Goal: Transaction & Acquisition: Purchase product/service

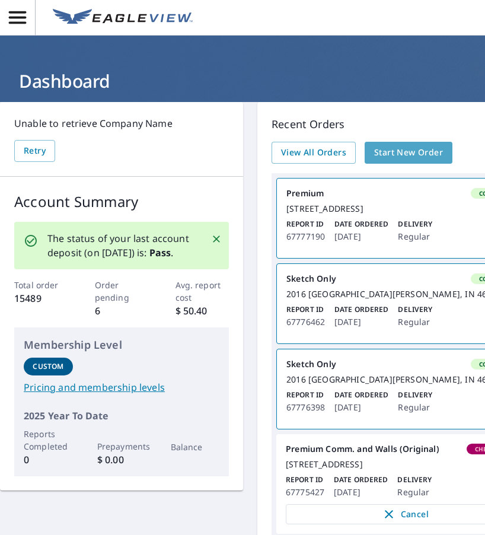
click at [432, 152] on span "Start New Order" at bounding box center [408, 152] width 69 height 15
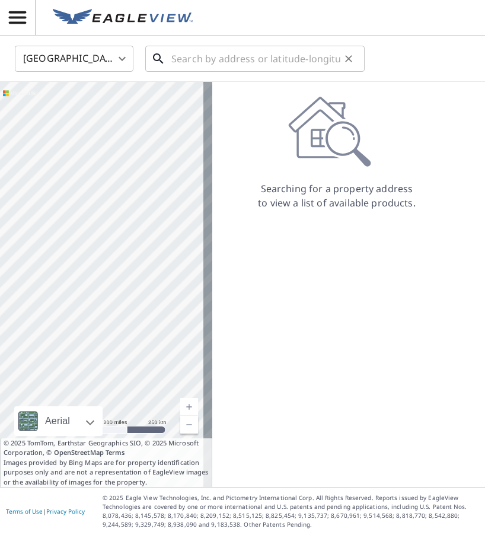
click at [217, 60] on input "text" at bounding box center [255, 58] width 169 height 33
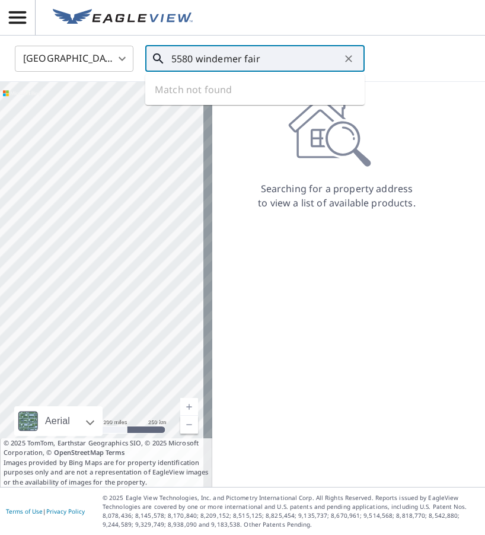
click at [241, 57] on input "5580 windemer fair" at bounding box center [255, 58] width 169 height 33
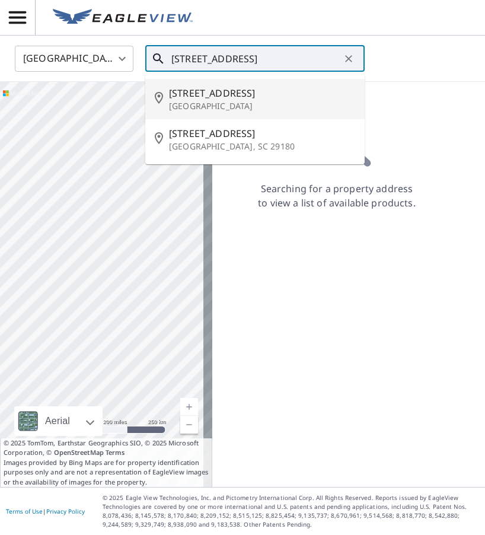
click at [222, 105] on p "[GEOGRAPHIC_DATA]" at bounding box center [262, 106] width 186 height 12
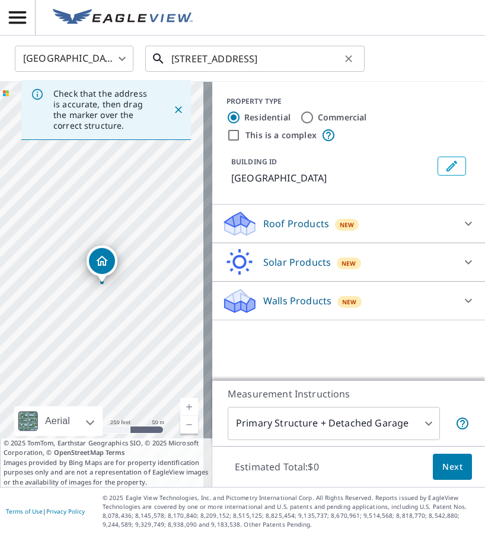
click at [295, 61] on input "[STREET_ADDRESS]" at bounding box center [255, 58] width 169 height 33
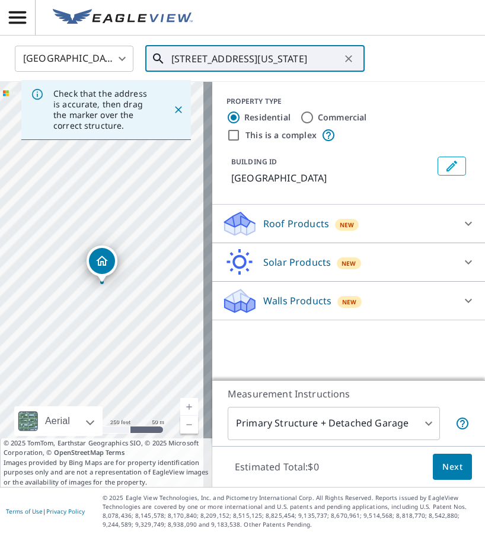
click at [224, 56] on input "[STREET_ADDRESS][US_STATE]" at bounding box center [255, 58] width 169 height 33
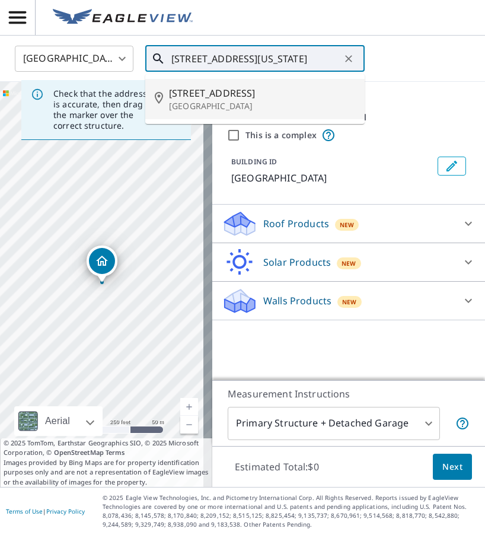
click at [228, 91] on span "[STREET_ADDRESS]" at bounding box center [262, 93] width 186 height 14
type input "[STREET_ADDRESS]"
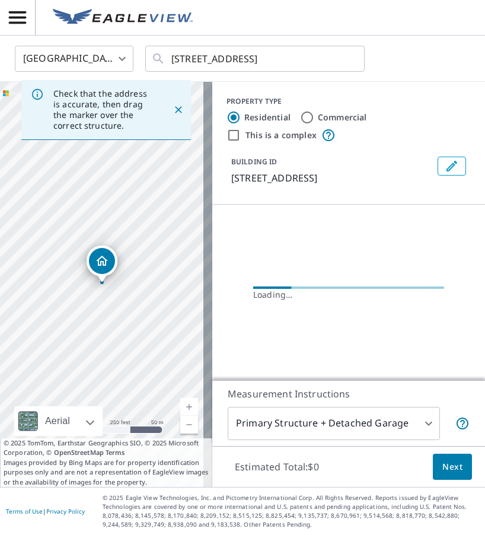
click at [183, 404] on link "Current Level 17, Zoom In" at bounding box center [189, 407] width 18 height 18
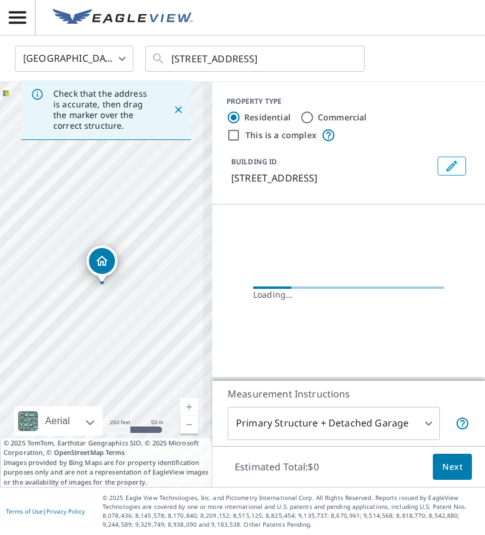
click at [183, 404] on link "Current Level 17, Zoom In" at bounding box center [189, 407] width 18 height 18
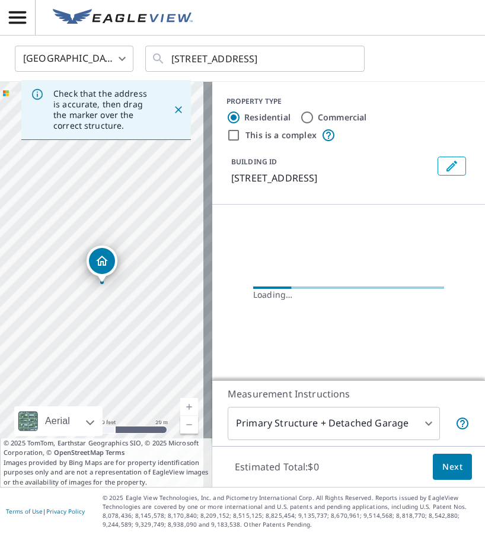
click at [183, 404] on link "Current Level 19, Zoom In" at bounding box center [189, 407] width 18 height 18
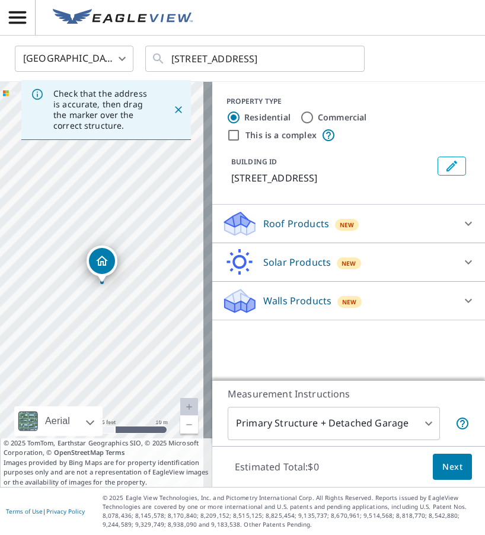
click at [291, 223] on p "Roof Products" at bounding box center [296, 223] width 66 height 14
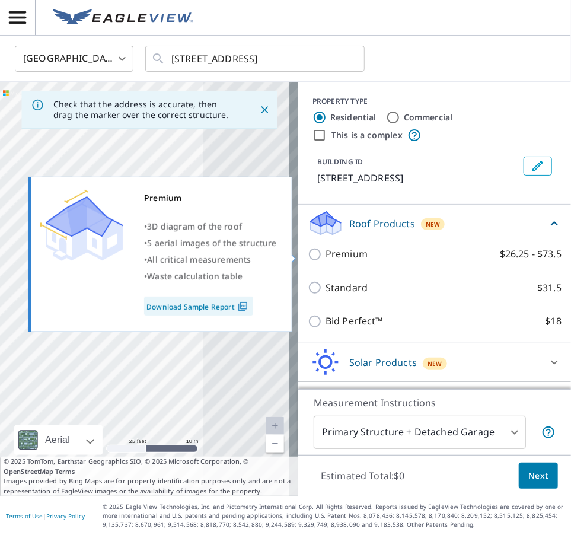
click at [313, 256] on input "Premium $26.25 - $73.5" at bounding box center [317, 254] width 18 height 14
checkbox input "true"
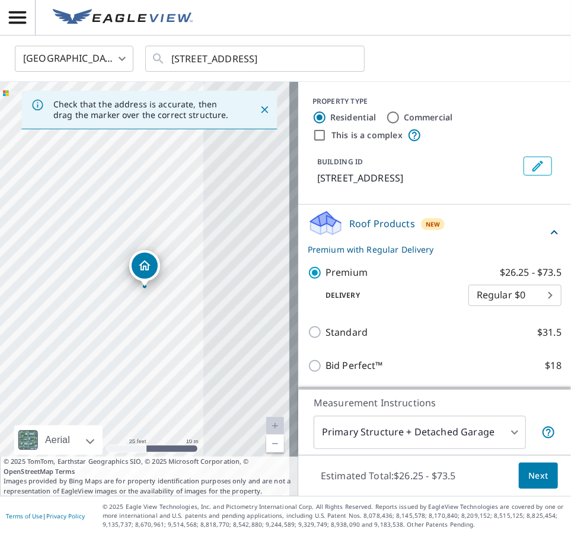
click at [484, 477] on span "Next" at bounding box center [538, 475] width 20 height 15
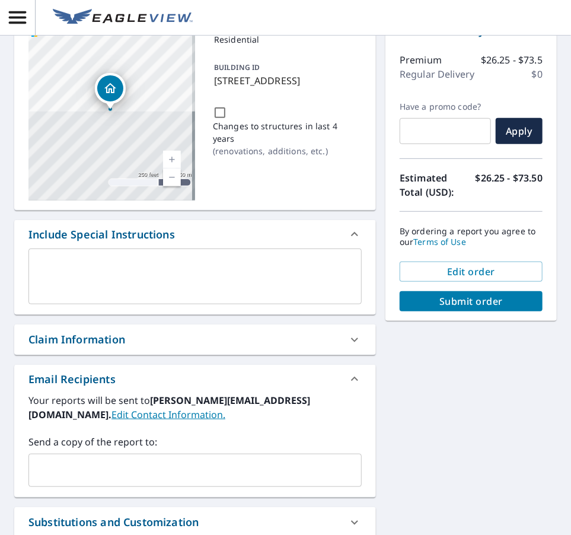
scroll to position [99, 0]
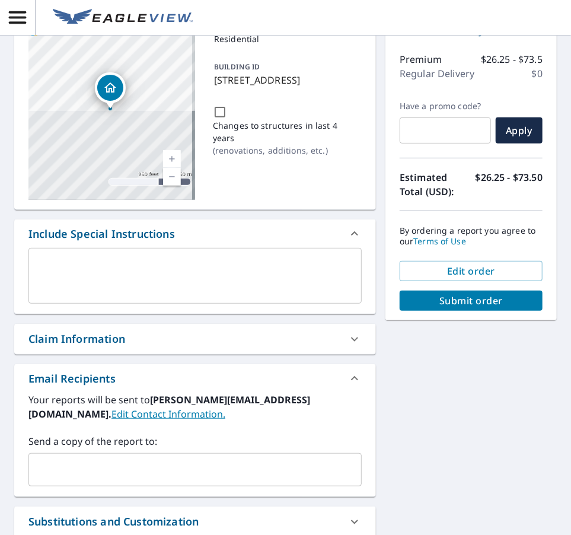
click at [117, 463] on input "text" at bounding box center [186, 469] width 305 height 23
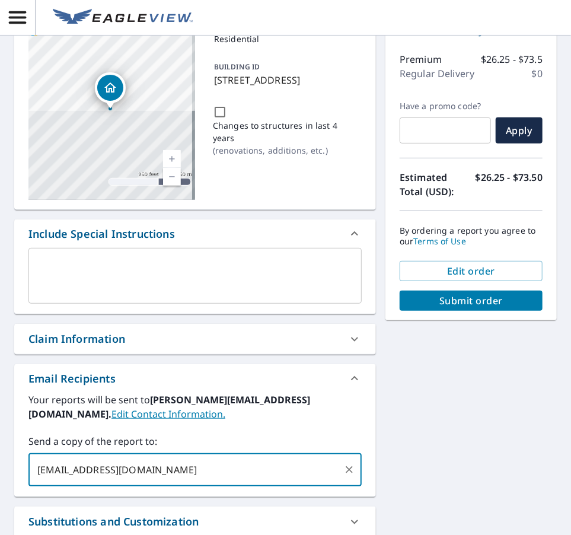
type input "[EMAIL_ADDRESS][DOMAIN_NAME]"
click at [154, 337] on div "Claim Information" at bounding box center [184, 339] width 312 height 16
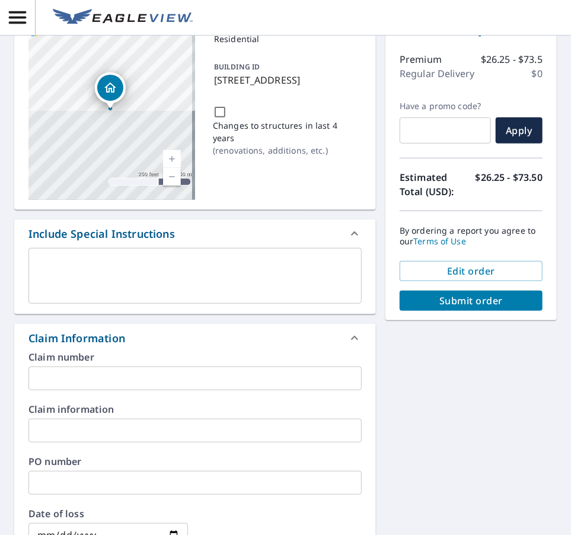
click at [104, 370] on input "text" at bounding box center [194, 378] width 333 height 24
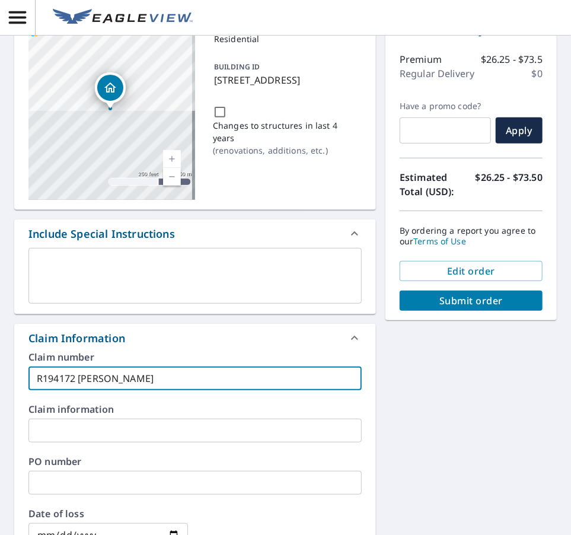
type input "R194172 [PERSON_NAME]"
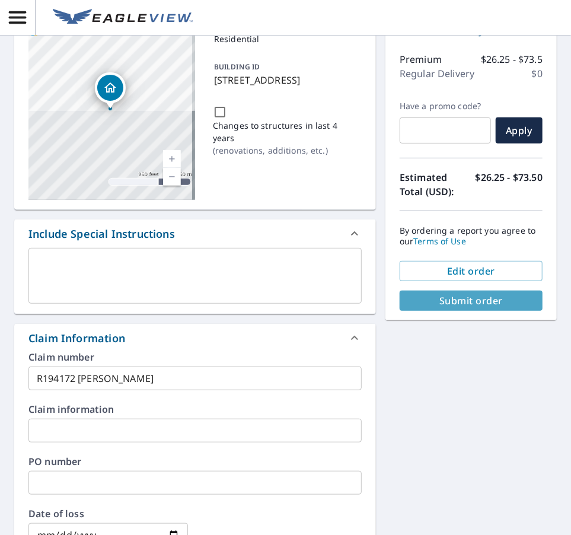
click at [470, 296] on span "Submit order" at bounding box center [471, 300] width 124 height 13
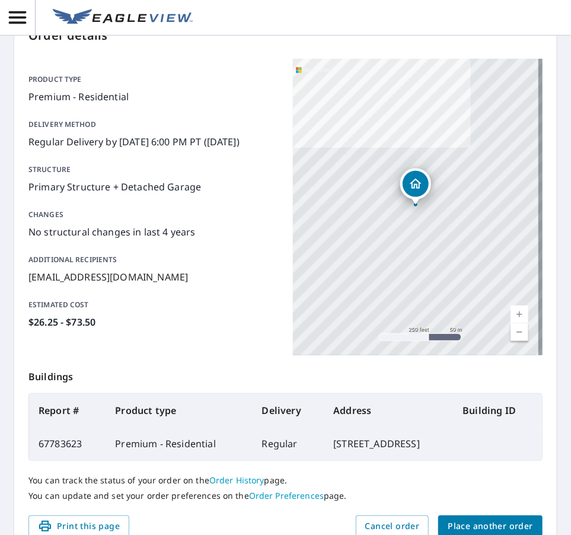
scroll to position [192, 0]
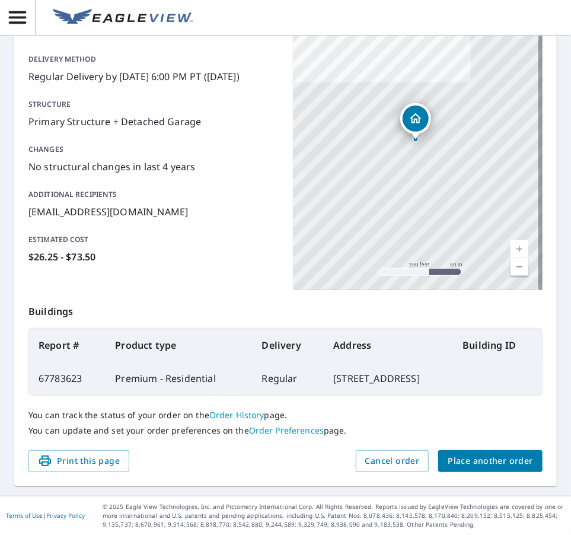
click at [484, 466] on span "Place another order" at bounding box center [490, 461] width 85 height 15
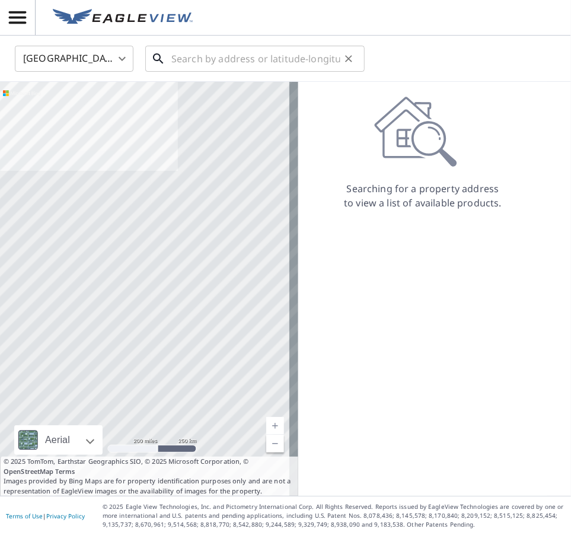
click at [216, 70] on input "text" at bounding box center [255, 58] width 169 height 33
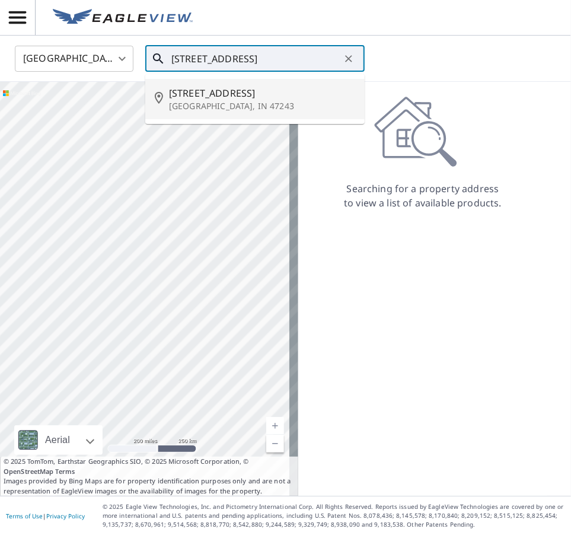
click at [222, 86] on span "[STREET_ADDRESS]" at bounding box center [262, 93] width 186 height 14
type input "[STREET_ADDRESS][PERSON_NAME]"
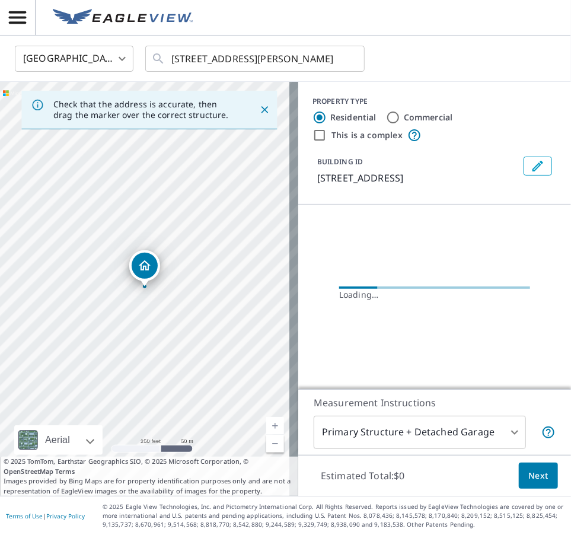
click at [267, 426] on link "Current Level 17, Zoom In" at bounding box center [275, 426] width 18 height 18
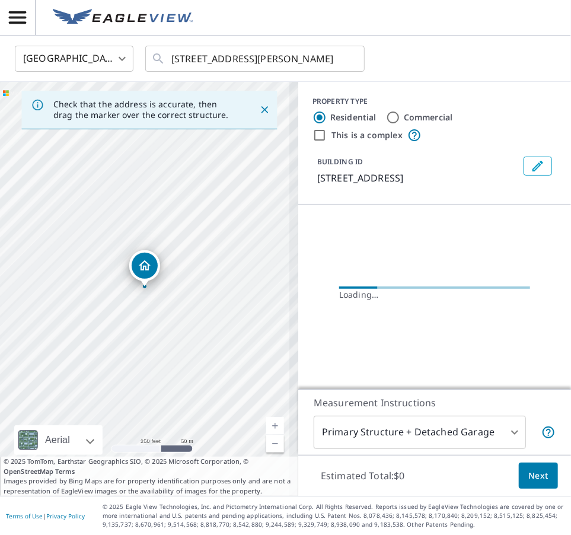
click at [267, 426] on link "Current Level 17, Zoom In" at bounding box center [275, 426] width 18 height 18
click at [267, 426] on link "Current Level 19, Zoom In" at bounding box center [275, 426] width 18 height 18
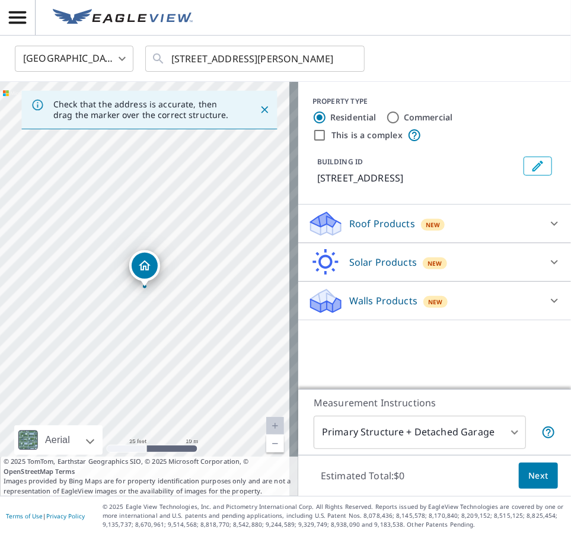
click at [355, 231] on div "Roof Products New" at bounding box center [424, 224] width 232 height 28
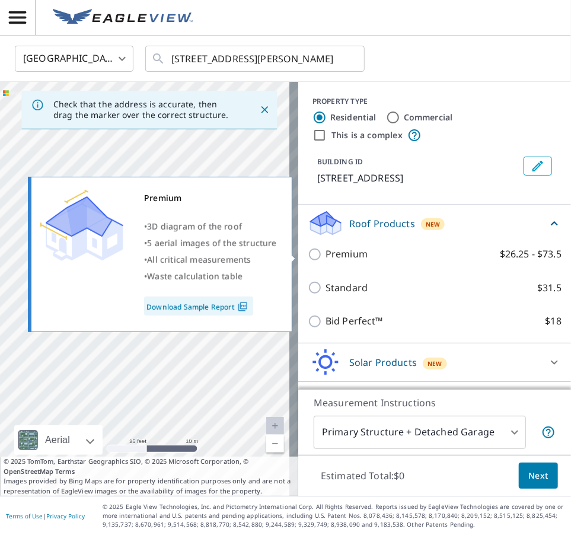
click at [326, 251] on p "Premium" at bounding box center [347, 254] width 42 height 15
click at [323, 251] on input "Premium $26.25 - $73.5" at bounding box center [317, 254] width 18 height 14
checkbox input "true"
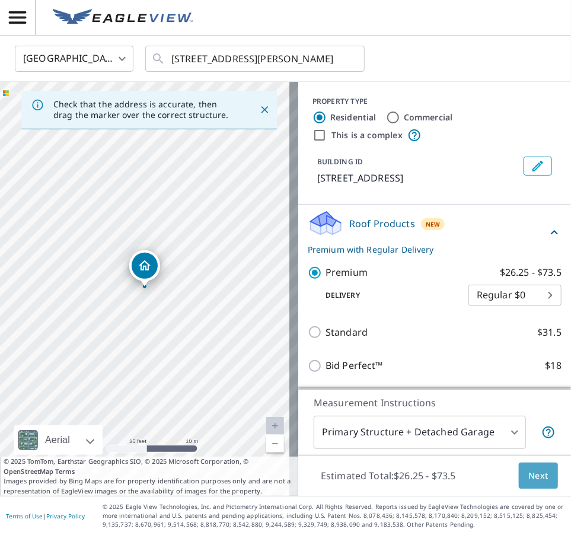
click at [484, 469] on span "Next" at bounding box center [538, 475] width 20 height 15
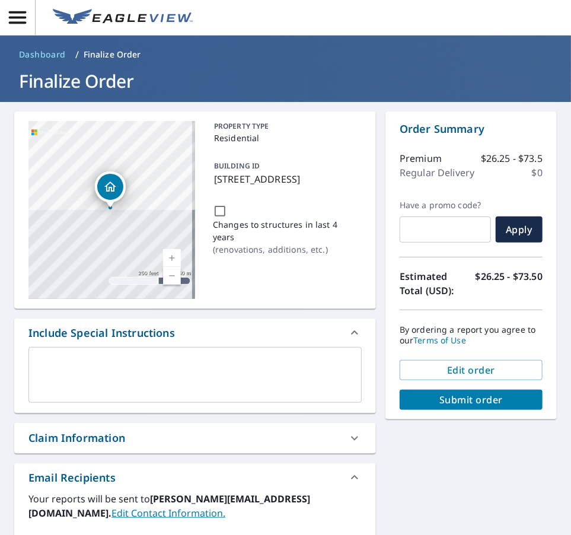
scroll to position [117, 0]
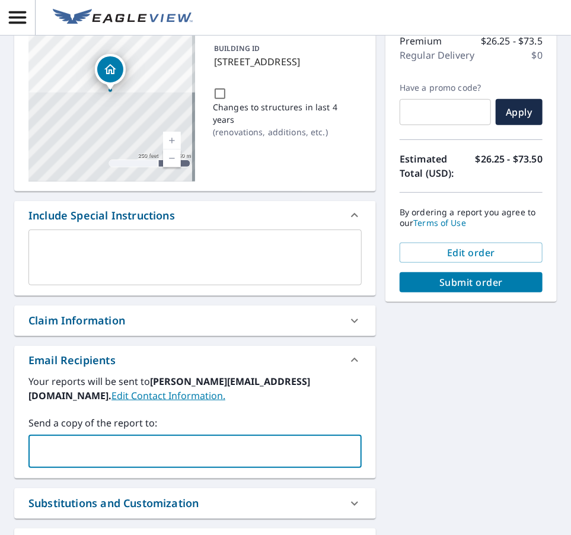
click at [108, 448] on input "text" at bounding box center [186, 451] width 305 height 23
paste input "[EMAIL_ADDRESS][DOMAIN_NAME]"
type input "[EMAIL_ADDRESS][DOMAIN_NAME]"
click at [97, 316] on div "Claim Information" at bounding box center [76, 321] width 97 height 16
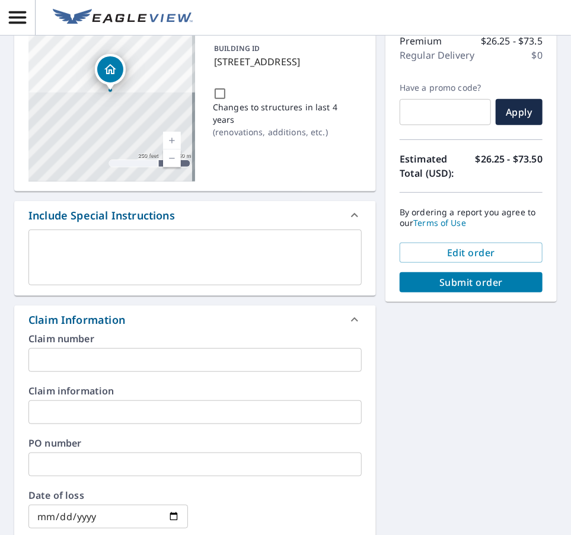
click at [75, 351] on input "text" at bounding box center [194, 360] width 333 height 24
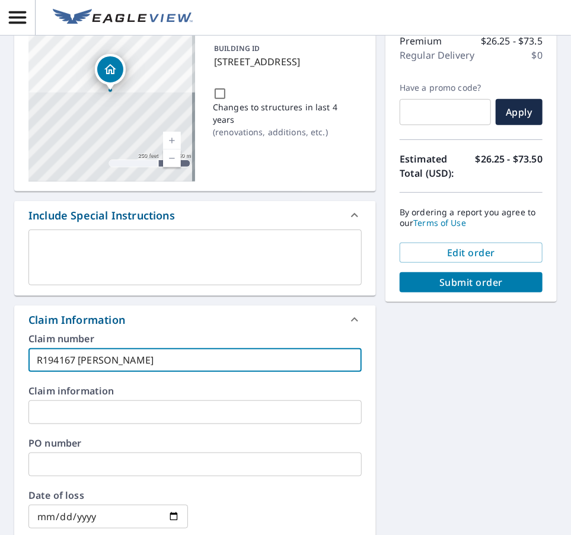
type input "R194167 [PERSON_NAME]"
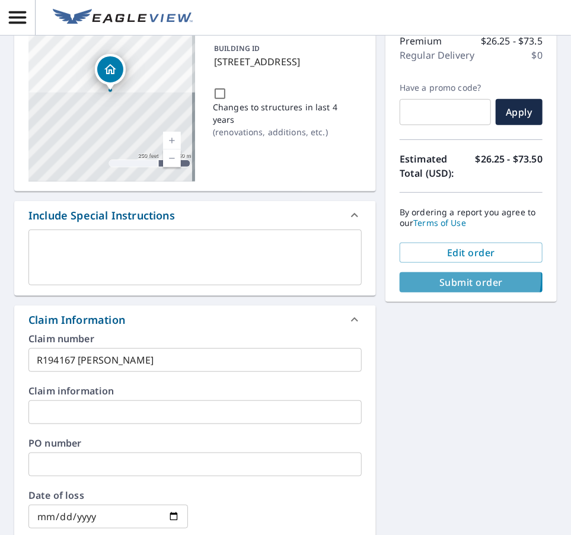
click at [454, 277] on span "Submit order" at bounding box center [471, 282] width 124 height 13
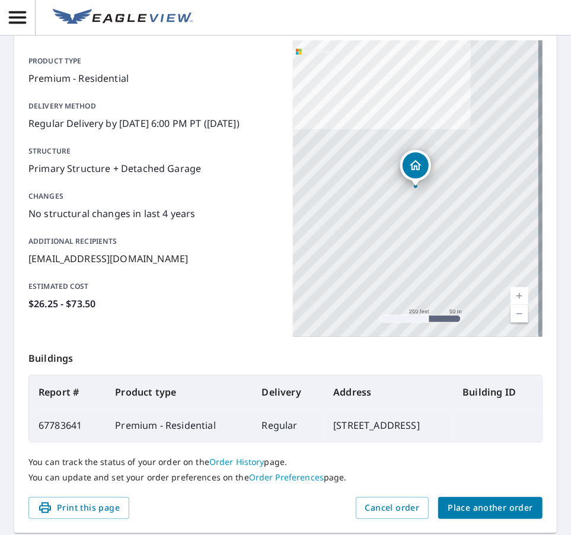
click at [460, 499] on button "Place another order" at bounding box center [490, 508] width 104 height 22
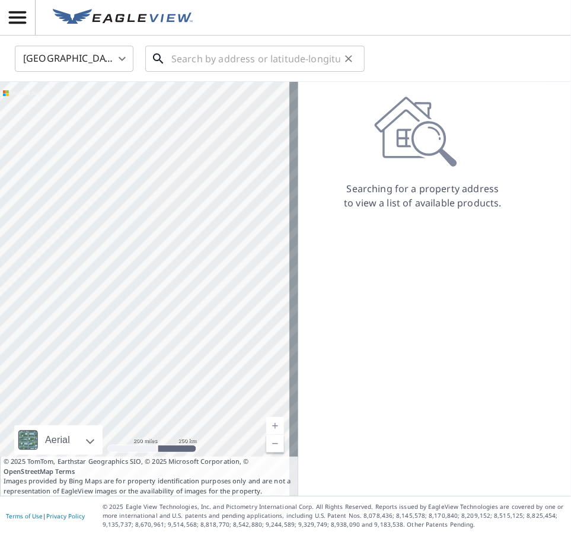
click at [266, 59] on input "text" at bounding box center [255, 58] width 169 height 33
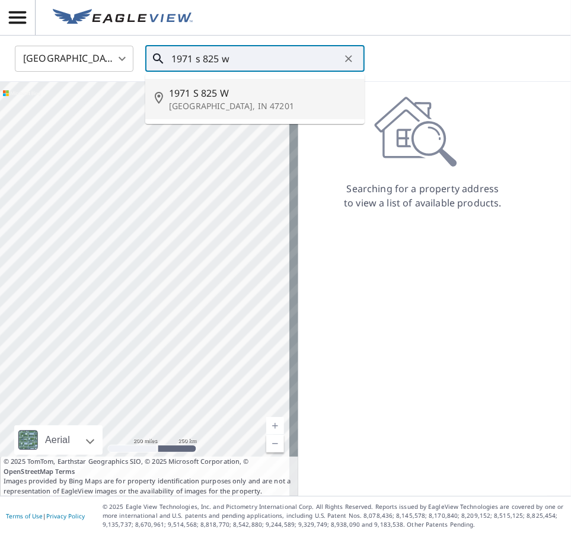
click at [230, 101] on p "[GEOGRAPHIC_DATA], IN 47201" at bounding box center [262, 106] width 186 height 12
type input "1971 S [STREET_ADDRESS]"
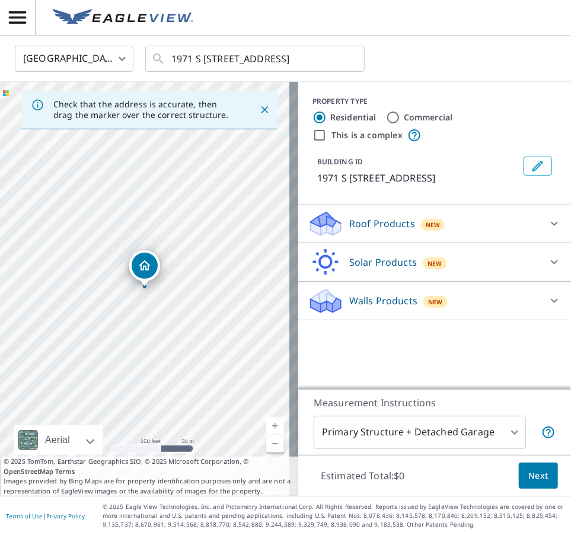
click at [357, 221] on p "Roof Products" at bounding box center [382, 223] width 66 height 14
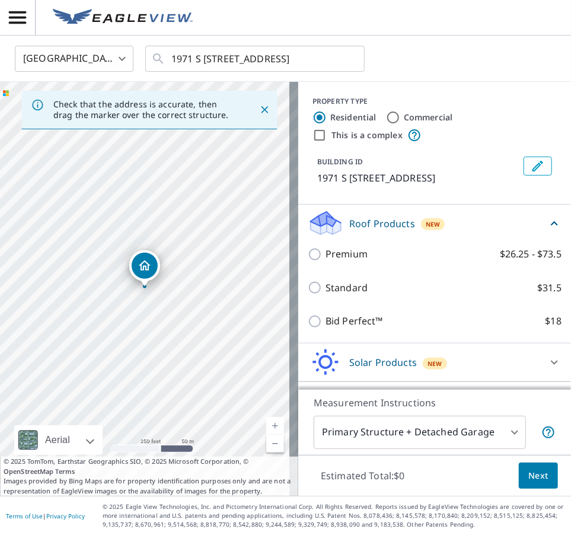
click at [272, 423] on link "Current Level 17, Zoom In" at bounding box center [275, 426] width 18 height 18
click at [272, 423] on link "Current Level 18, Zoom In" at bounding box center [275, 426] width 18 height 18
click at [272, 423] on link "Current Level 19, Zoom In" at bounding box center [275, 426] width 18 height 18
click at [266, 447] on link "Current Level 20, Zoom Out" at bounding box center [275, 444] width 18 height 18
click at [266, 447] on link "Current Level 19, Zoom Out" at bounding box center [275, 444] width 18 height 18
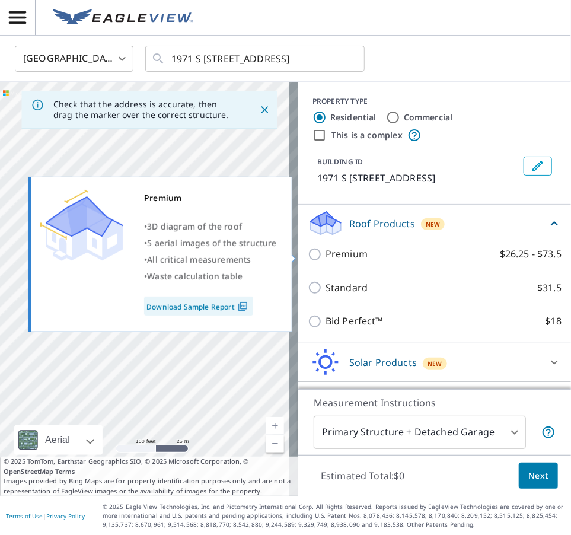
click at [337, 256] on p "Premium" at bounding box center [347, 254] width 42 height 15
click at [326, 256] on input "Premium $26.25 - $73.5" at bounding box center [317, 254] width 18 height 14
checkbox input "true"
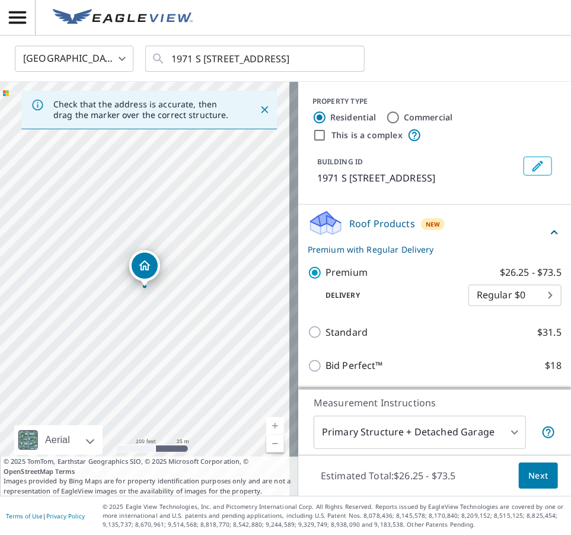
click at [461, 435] on body "KW KW [GEOGRAPHIC_DATA] US ​ 1971 S [STREET_ADDRESS] ​ Check that the address i…" at bounding box center [285, 267] width 571 height 535
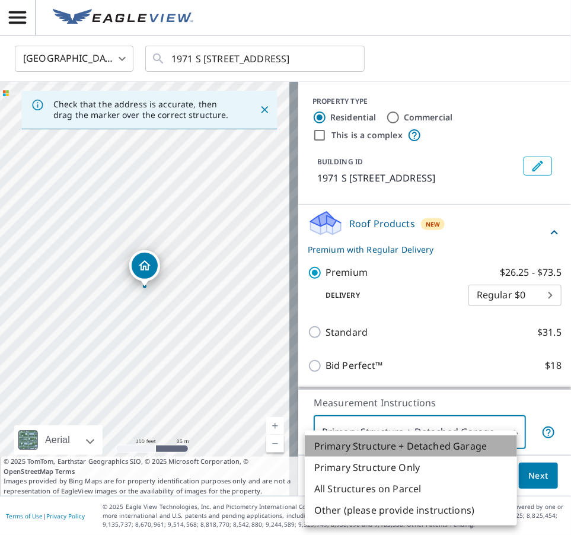
click at [461, 435] on li "Primary Structure + Detached Garage" at bounding box center [411, 445] width 212 height 21
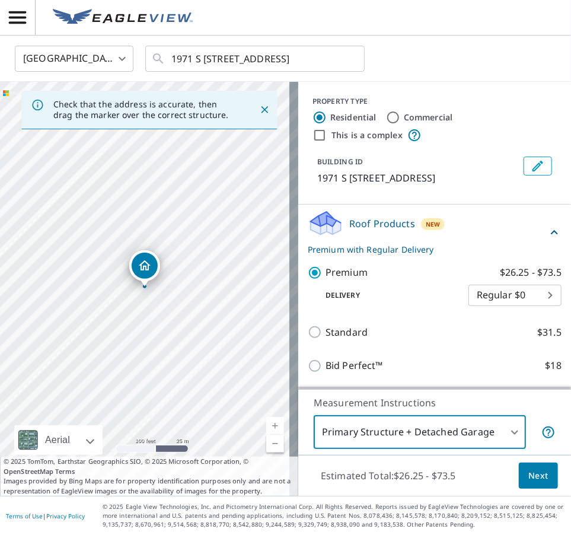
click at [484, 471] on span "Next" at bounding box center [538, 475] width 20 height 15
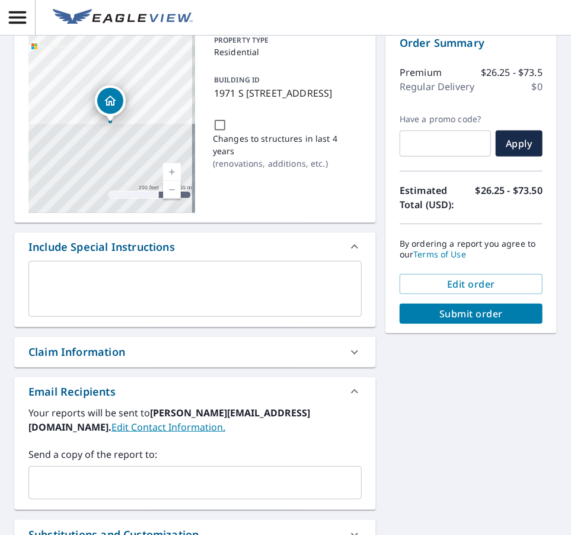
scroll to position [87, 0]
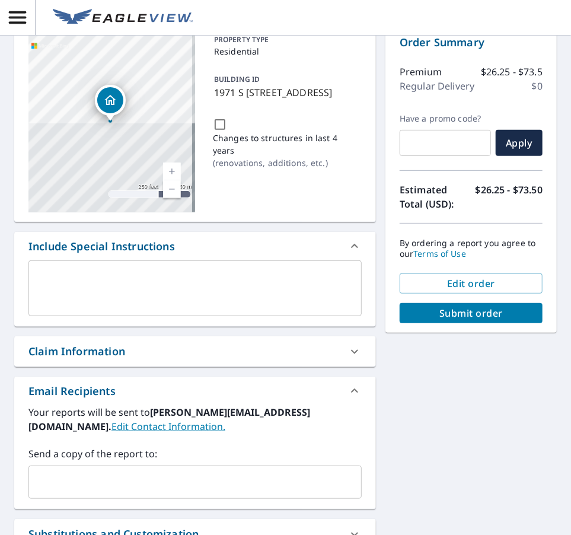
click at [69, 478] on input "text" at bounding box center [186, 482] width 305 height 23
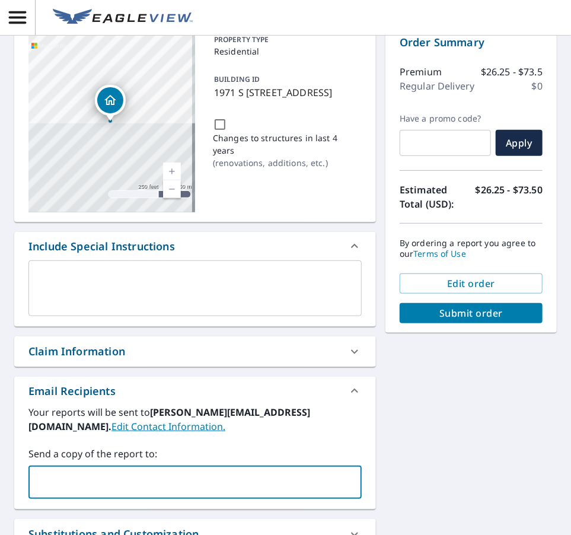
paste input "[EMAIL_ADDRESS][DOMAIN_NAME]"
type input "[EMAIL_ADDRESS][DOMAIN_NAME]"
click at [66, 358] on div "Claim Information" at bounding box center [76, 351] width 97 height 16
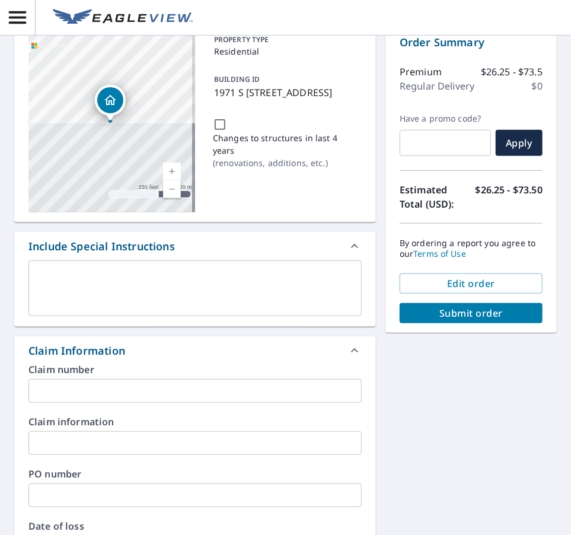
click at [70, 388] on input "text" at bounding box center [194, 391] width 333 height 24
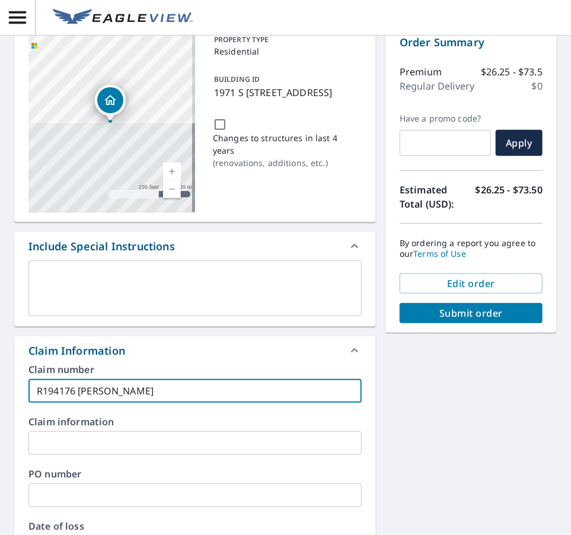
type input "R194176 [PERSON_NAME]"
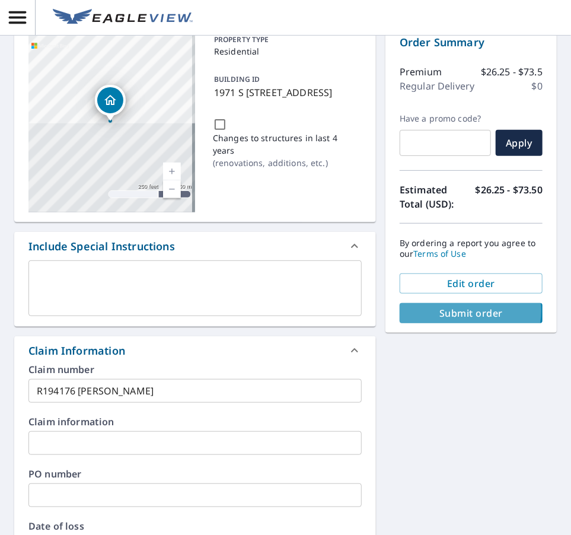
click at [448, 310] on span "Submit order" at bounding box center [471, 313] width 124 height 13
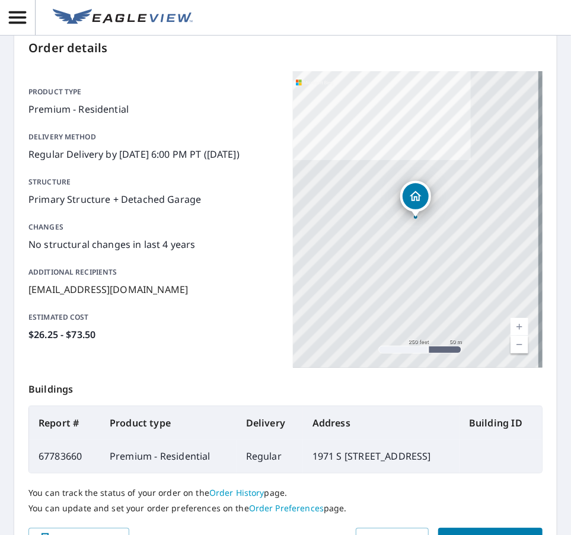
scroll to position [163, 0]
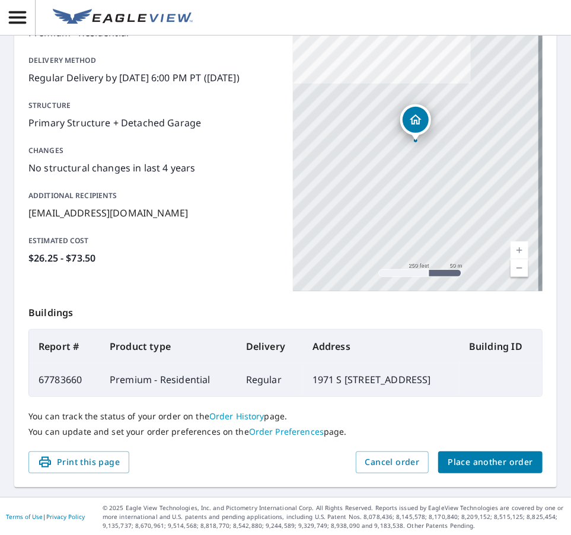
click at [483, 458] on span "Place another order" at bounding box center [490, 462] width 85 height 15
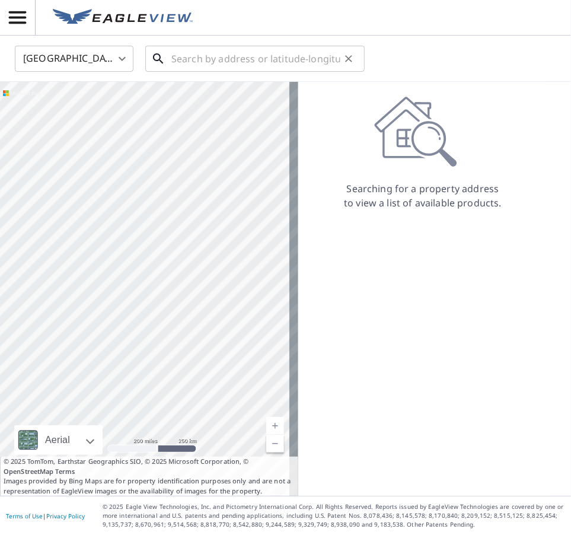
click at [213, 62] on input "text" at bounding box center [255, 58] width 169 height 33
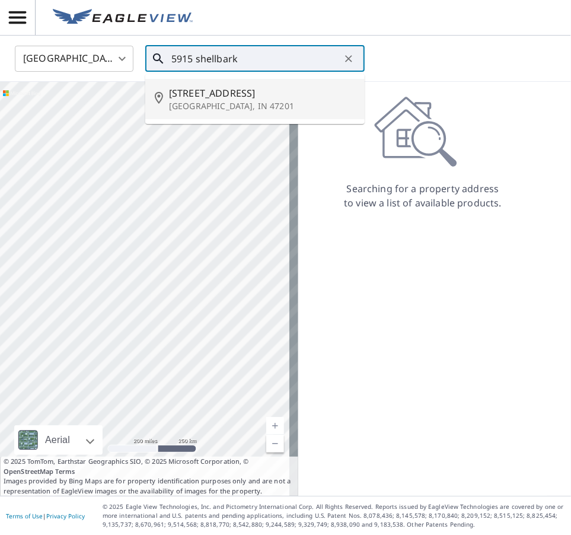
click at [221, 98] on span "[STREET_ADDRESS]" at bounding box center [262, 93] width 186 height 14
type input "[STREET_ADDRESS]"
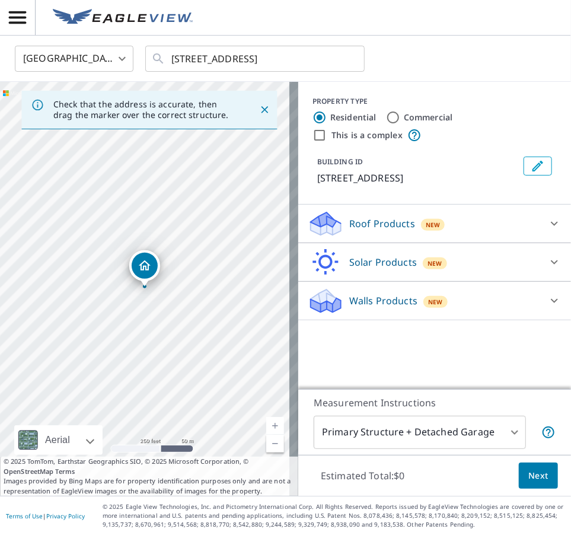
click at [266, 422] on link "Current Level 17, Zoom In" at bounding box center [275, 426] width 18 height 18
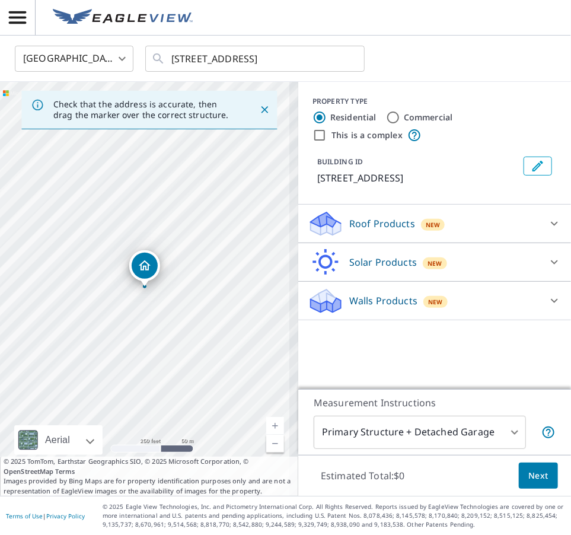
click at [266, 422] on link "Current Level 17, Zoom In" at bounding box center [275, 426] width 18 height 18
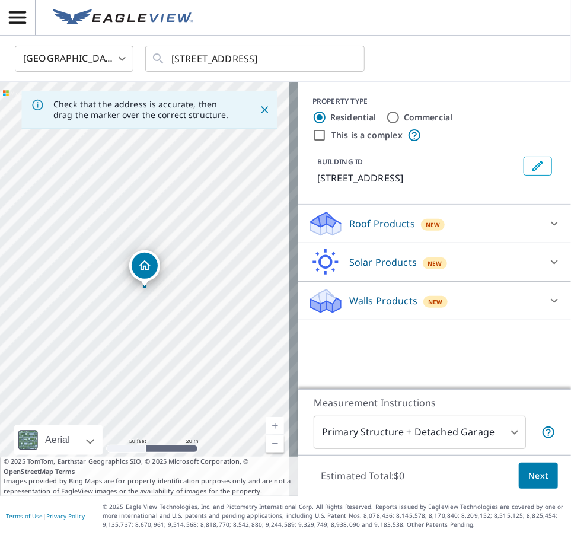
click at [394, 218] on p "Roof Products" at bounding box center [382, 223] width 66 height 14
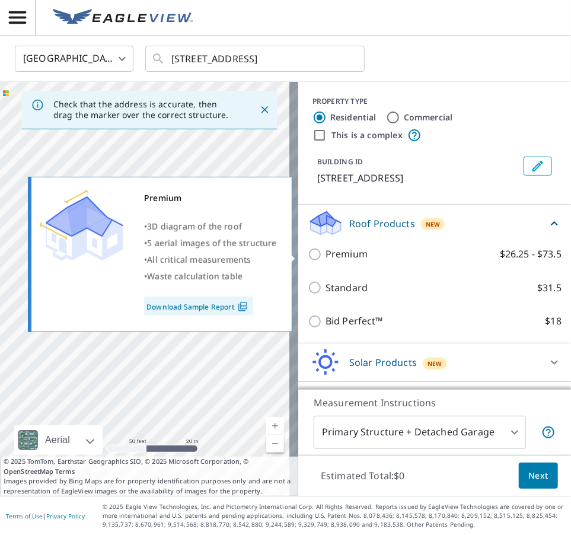
click at [334, 253] on p "Premium" at bounding box center [347, 254] width 42 height 15
click at [326, 253] on input "Premium $26.25 - $73.5" at bounding box center [317, 254] width 18 height 14
checkbox input "true"
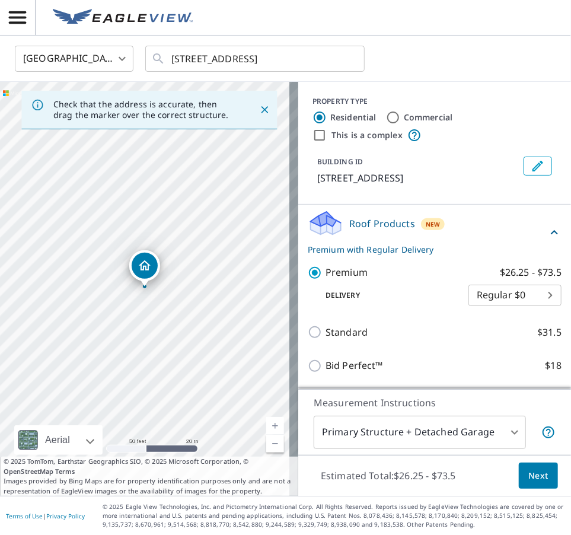
click at [484, 467] on button "Next" at bounding box center [538, 476] width 39 height 27
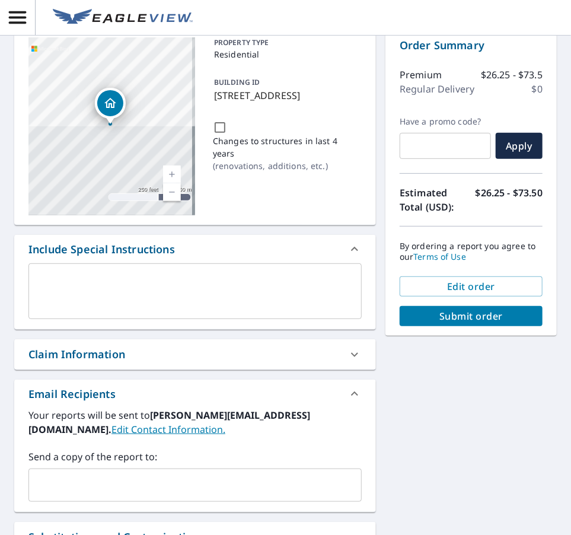
scroll to position [88, 0]
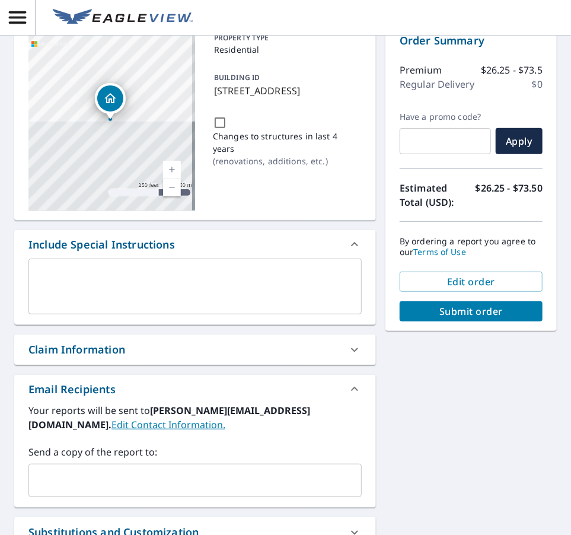
click at [97, 476] on input "text" at bounding box center [186, 480] width 305 height 23
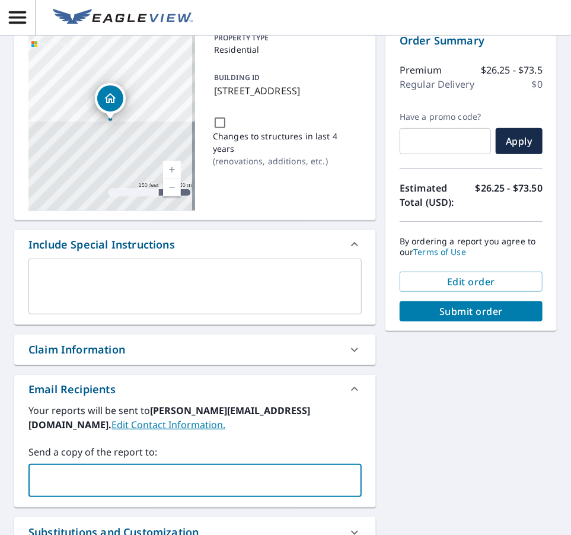
paste input "[EMAIL_ADDRESS][DOMAIN_NAME]"
type input "[EMAIL_ADDRESS][DOMAIN_NAME]"
click at [78, 350] on div "Claim Information" at bounding box center [76, 350] width 97 height 16
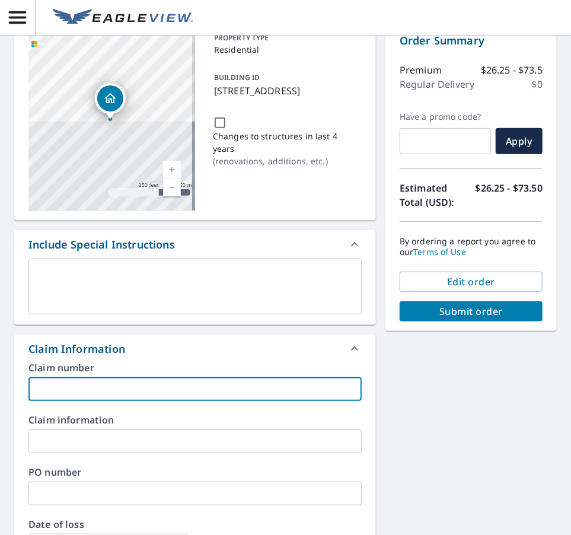
click at [84, 388] on input "text" at bounding box center [194, 389] width 333 height 24
type input "R194183 English"
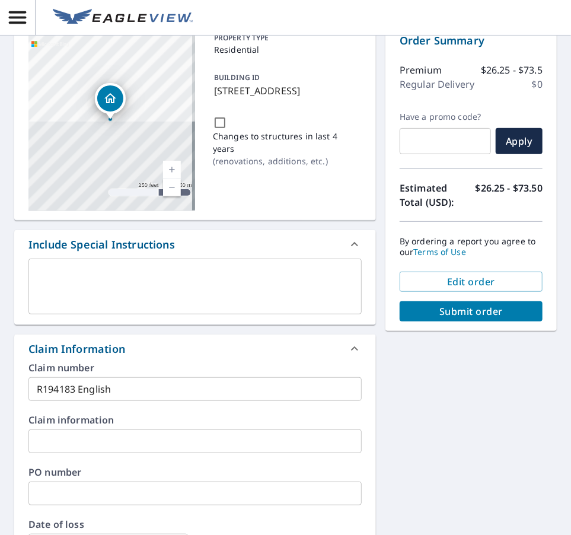
click at [441, 322] on div "Order Summary Premium $26.25 - $73.5 Regular Delivery $0 Have a promo code? ​ A…" at bounding box center [470, 177] width 171 height 308
click at [480, 308] on span "Submit order" at bounding box center [471, 311] width 124 height 13
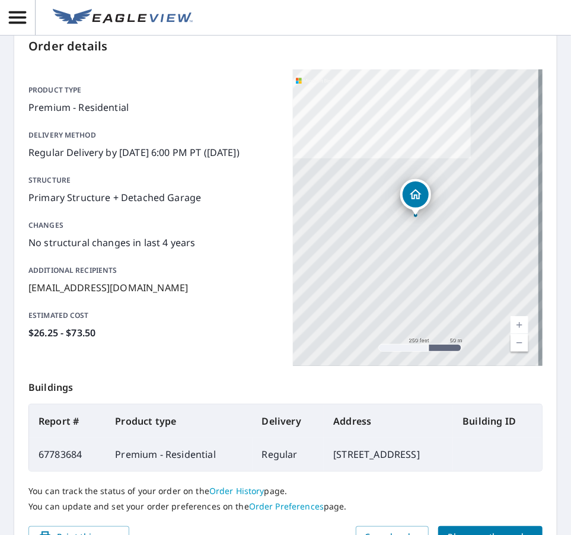
click at [453, 532] on span "Place another order" at bounding box center [490, 537] width 85 height 15
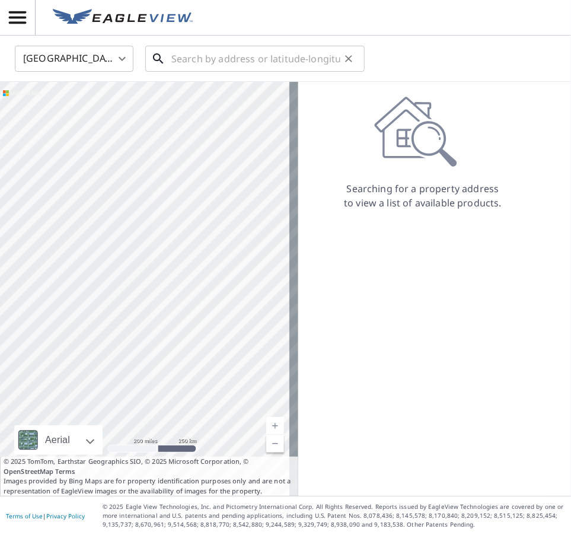
click at [237, 56] on input "text" at bounding box center [255, 58] width 169 height 33
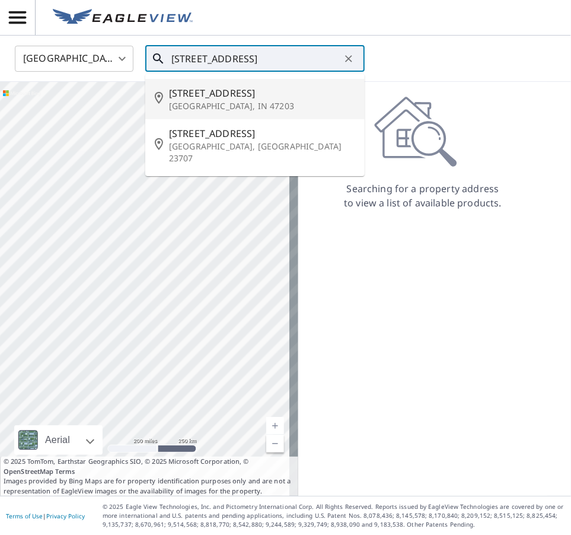
click at [222, 95] on span "[STREET_ADDRESS]" at bounding box center [262, 93] width 186 height 14
type input "[STREET_ADDRESS]"
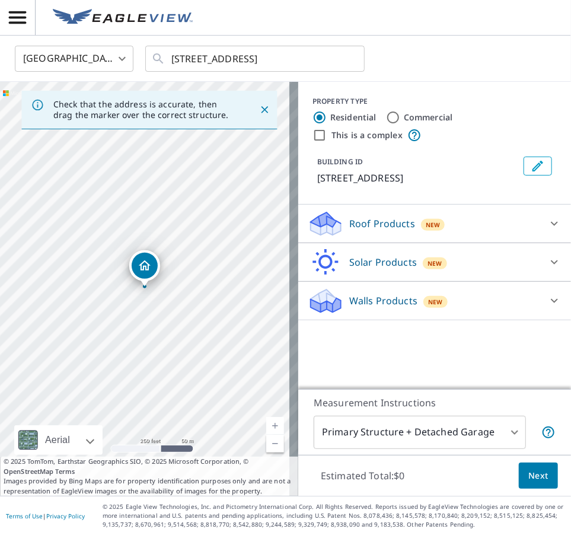
click at [266, 426] on link "Current Level 17, Zoom In" at bounding box center [275, 426] width 18 height 18
click at [376, 215] on div "Roof Products New" at bounding box center [424, 224] width 232 height 28
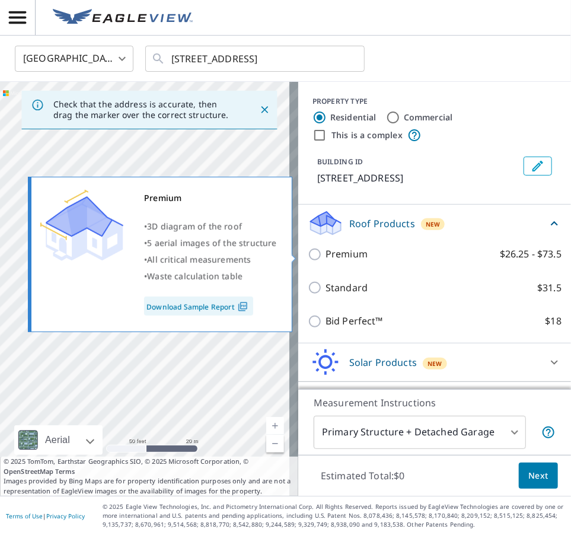
click at [326, 257] on p "Premium" at bounding box center [347, 254] width 42 height 15
click at [320, 257] on input "Premium $26.25 - $73.5" at bounding box center [317, 254] width 18 height 14
checkbox input "true"
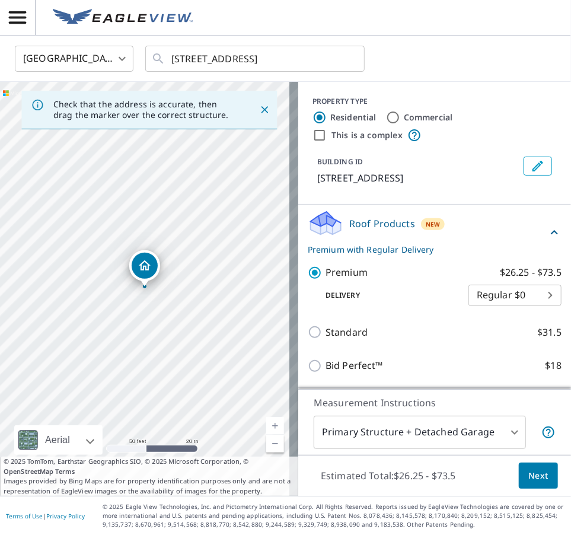
scroll to position [75, 0]
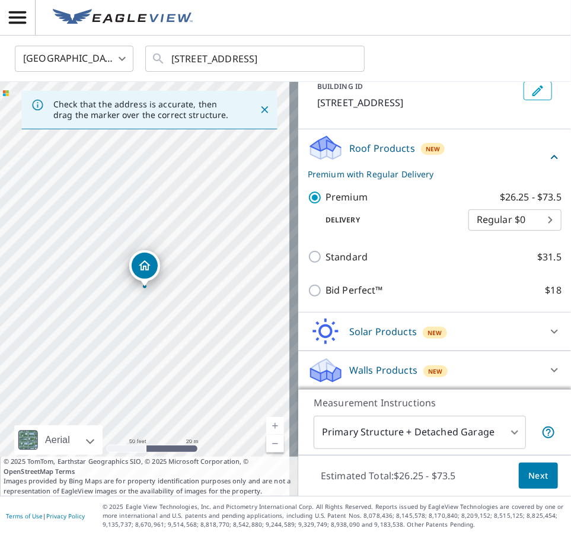
click at [484, 475] on span "Next" at bounding box center [538, 475] width 20 height 15
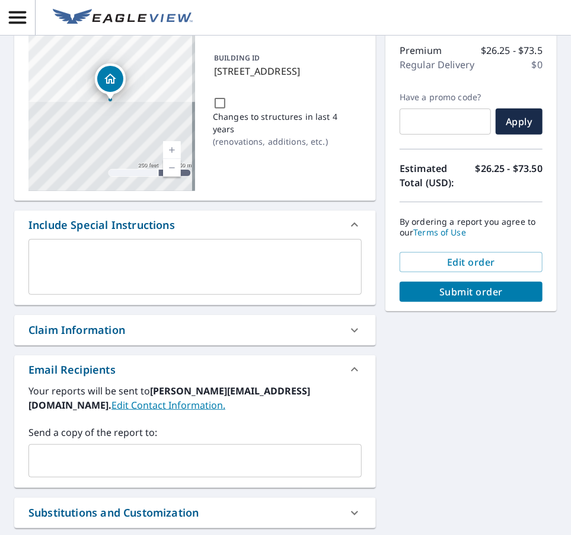
scroll to position [119, 0]
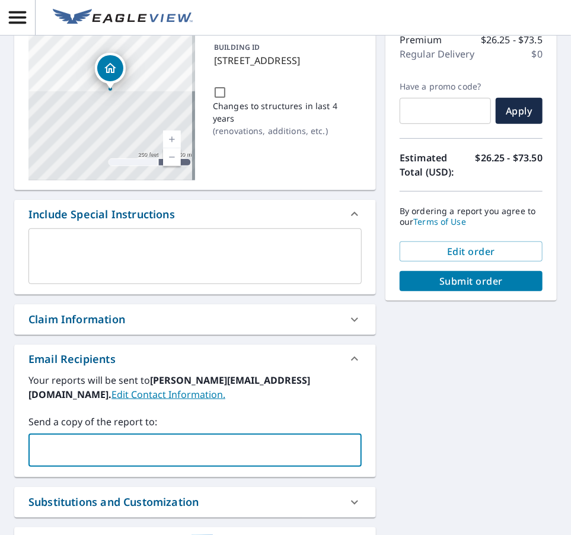
click at [107, 445] on input "text" at bounding box center [186, 450] width 305 height 23
paste input "[EMAIL_ADDRESS][DOMAIN_NAME]"
type input "[EMAIL_ADDRESS][DOMAIN_NAME]"
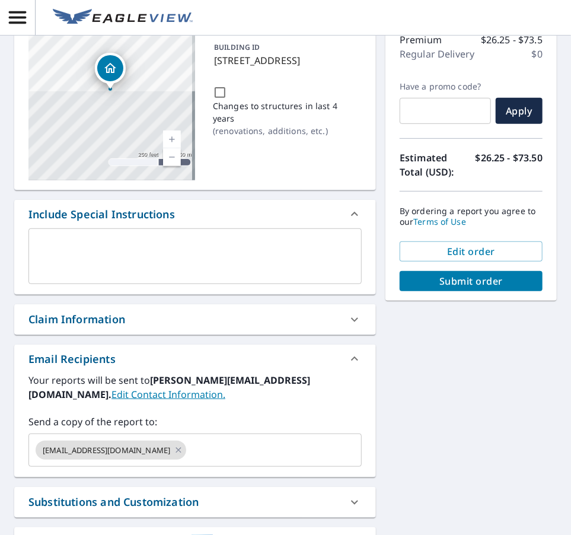
click at [107, 320] on div "Claim Information" at bounding box center [76, 319] width 97 height 16
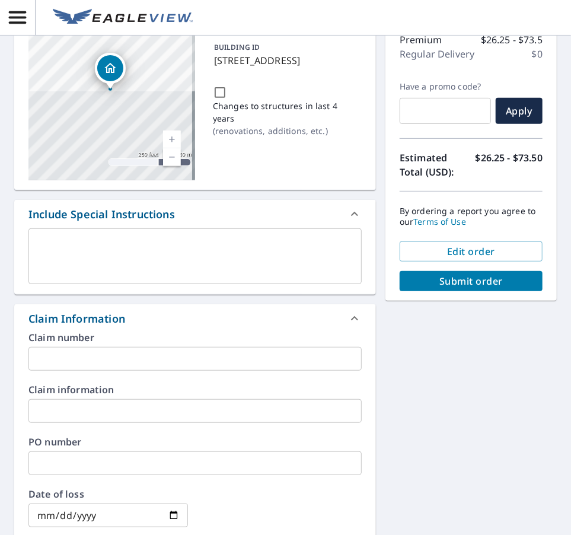
click at [103, 359] on input "text" at bounding box center [194, 359] width 333 height 24
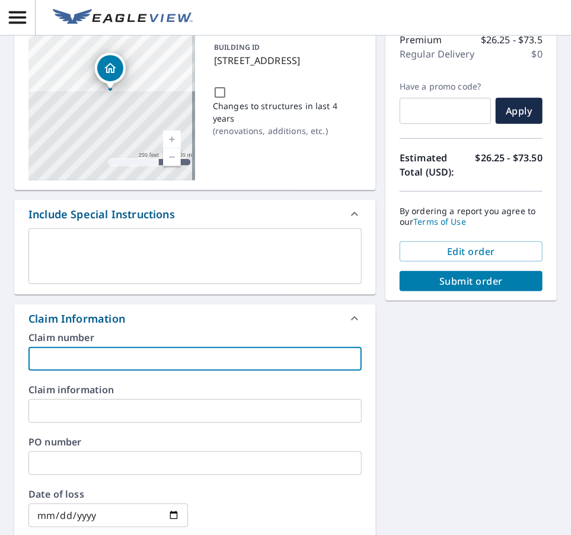
paste input "[EMAIL_ADDRESS][DOMAIN_NAME]"
type input "[EMAIL_ADDRESS][DOMAIN_NAME]"
type input "R194185 Royalty"
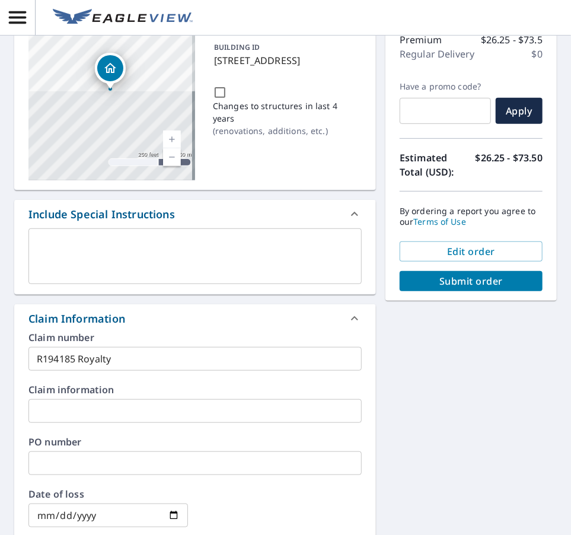
click at [484, 269] on div "Edit order Submit order" at bounding box center [471, 266] width 143 height 50
click at [473, 276] on span "Submit order" at bounding box center [471, 281] width 124 height 13
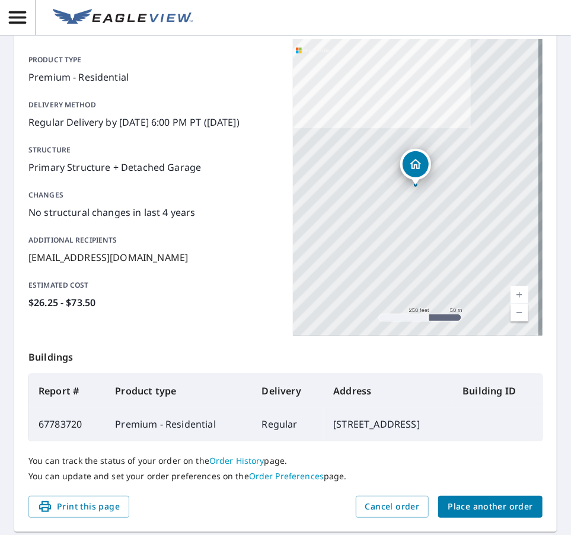
click at [484, 514] on span "Place another order" at bounding box center [490, 506] width 85 height 15
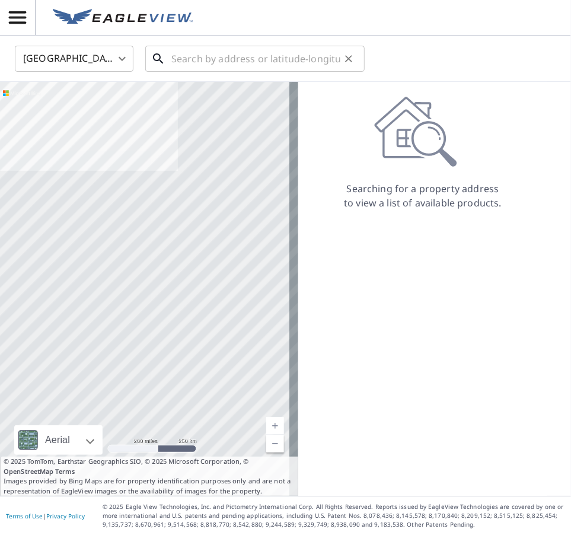
click at [252, 52] on input "text" at bounding box center [255, 58] width 169 height 33
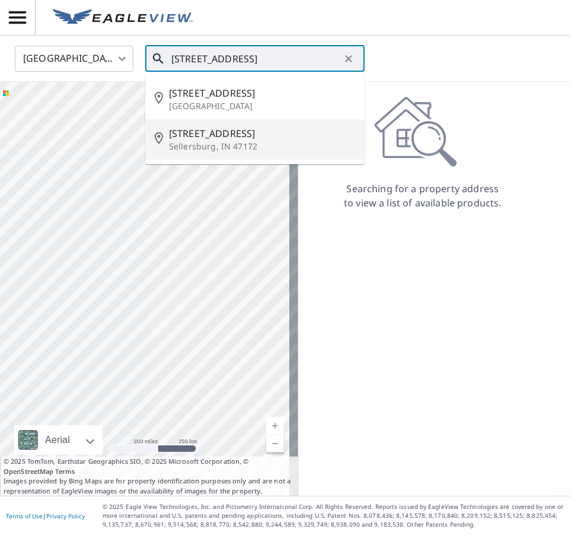
click at [209, 131] on span "[STREET_ADDRESS]" at bounding box center [262, 133] width 186 height 14
type input "[STREET_ADDRESS][PERSON_NAME]"
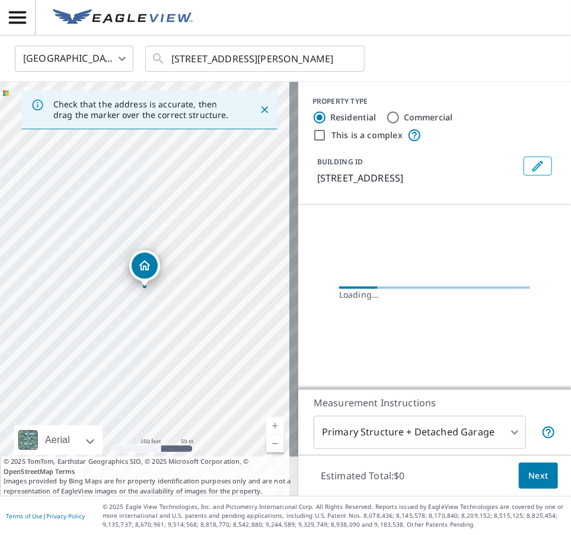
click at [266, 419] on link "Current Level 17, Zoom In" at bounding box center [275, 426] width 18 height 18
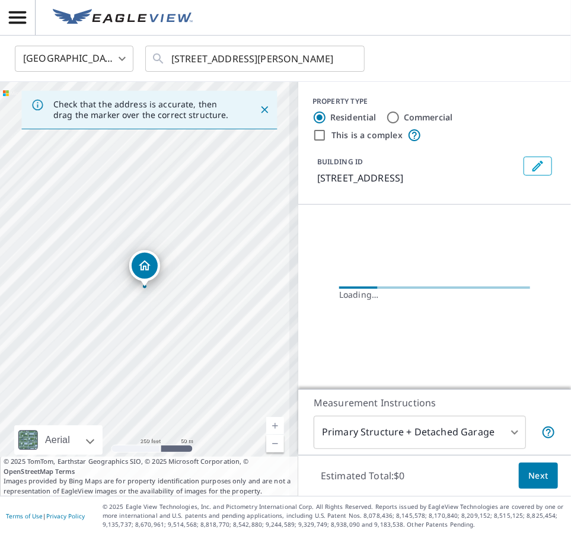
click at [266, 419] on link "Current Level 17, Zoom In" at bounding box center [275, 426] width 18 height 18
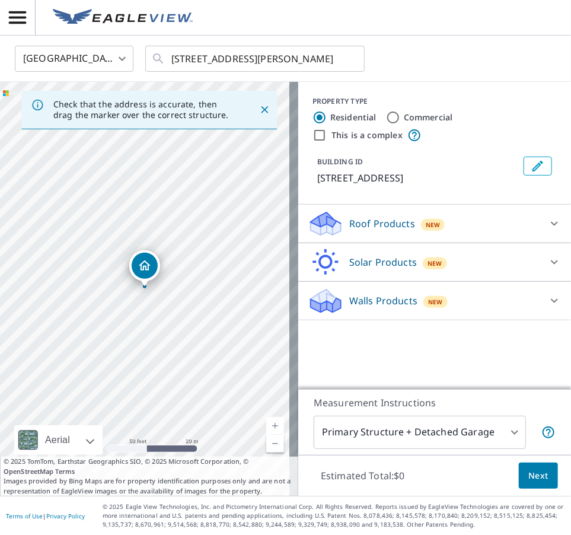
click at [365, 216] on p "Roof Products" at bounding box center [382, 223] width 66 height 14
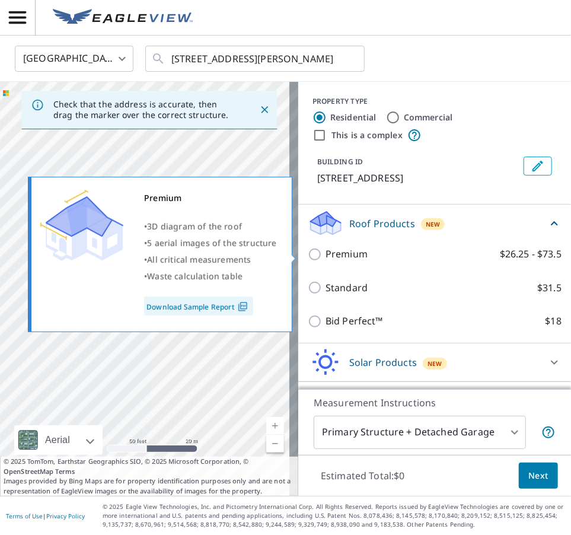
click at [334, 253] on p "Premium" at bounding box center [347, 254] width 42 height 15
click at [326, 253] on input "Premium $26.25 - $73.5" at bounding box center [317, 254] width 18 height 14
checkbox input "true"
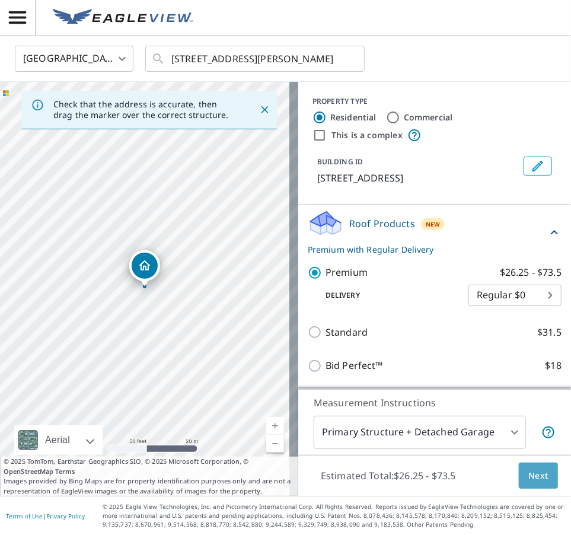
click at [484, 464] on button "Next" at bounding box center [538, 476] width 39 height 27
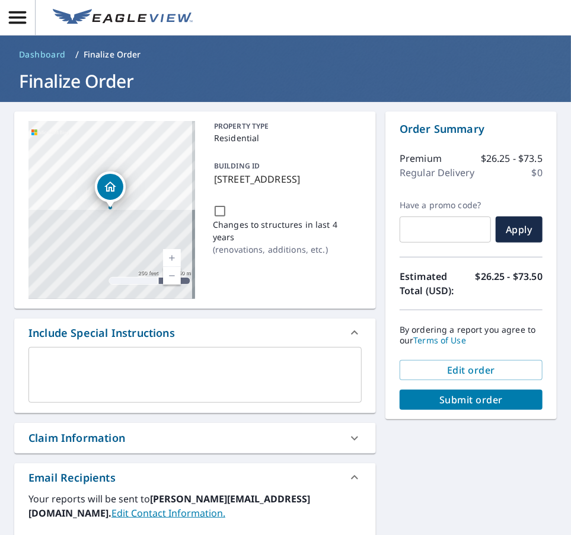
scroll to position [182, 0]
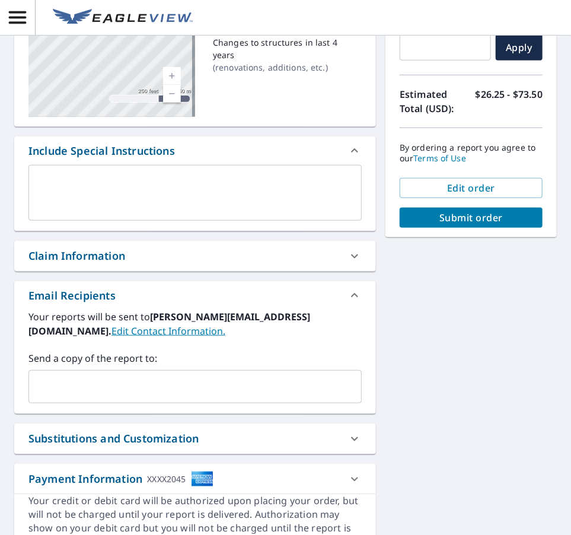
click at [59, 392] on input "text" at bounding box center [186, 386] width 305 height 23
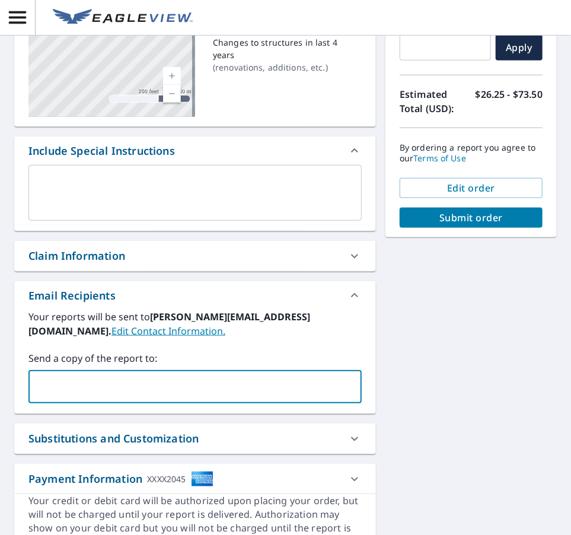
paste input "[EMAIL_ADDRESS][DOMAIN_NAME]"
type input "[EMAIL_ADDRESS][DOMAIN_NAME]"
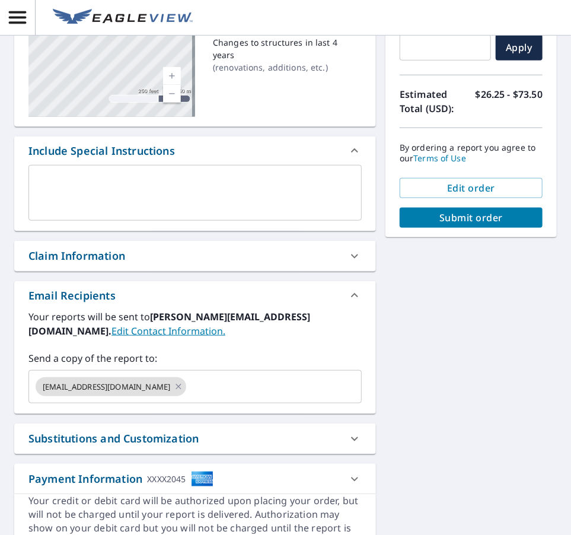
click at [96, 262] on div "Claim Information" at bounding box center [76, 256] width 97 height 16
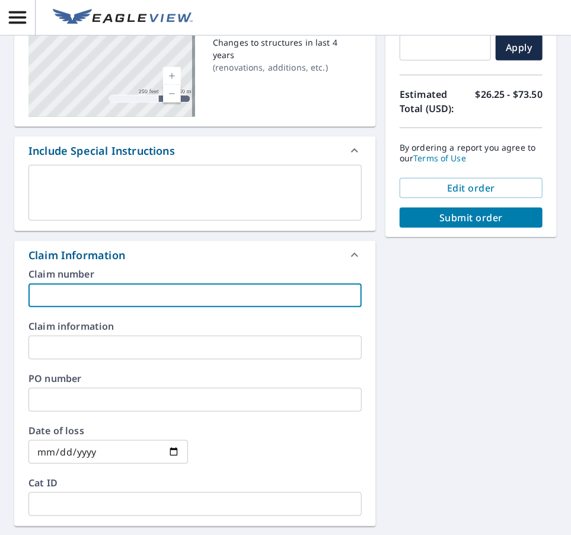
click at [88, 297] on input "text" at bounding box center [194, 295] width 333 height 24
type input "R194165 Carlton"
click at [468, 217] on span "Submit order" at bounding box center [471, 217] width 124 height 13
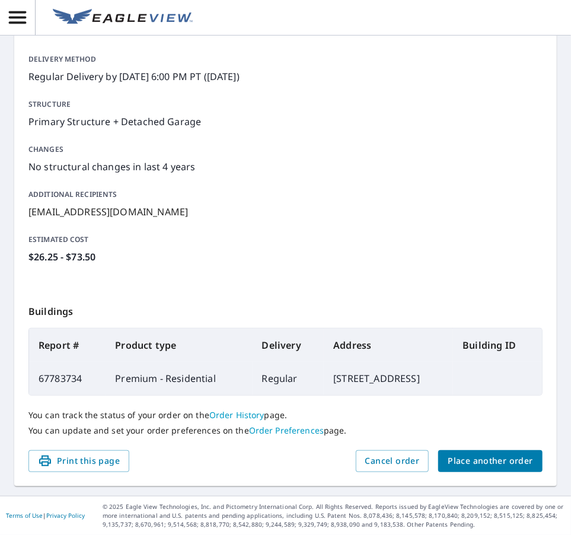
scroll to position [163, 0]
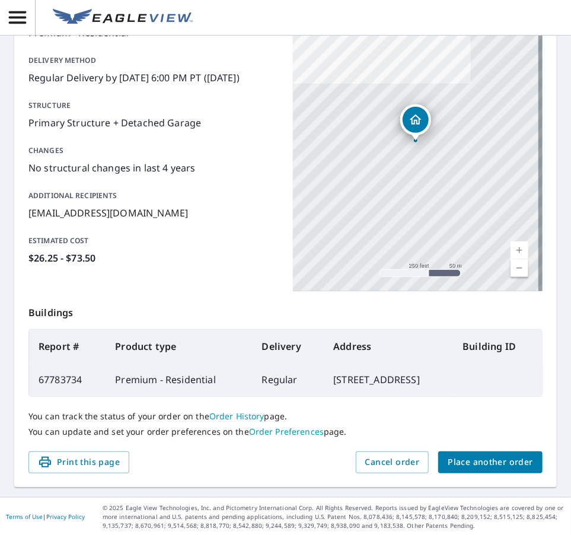
click at [474, 460] on span "Place another order" at bounding box center [490, 462] width 85 height 15
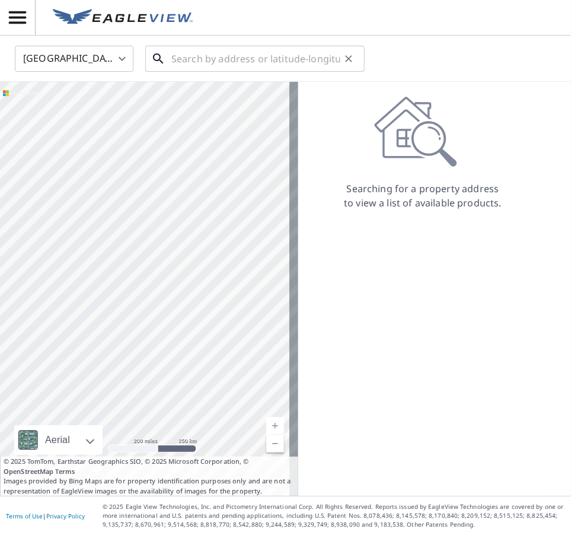
click at [207, 68] on input "text" at bounding box center [255, 58] width 169 height 33
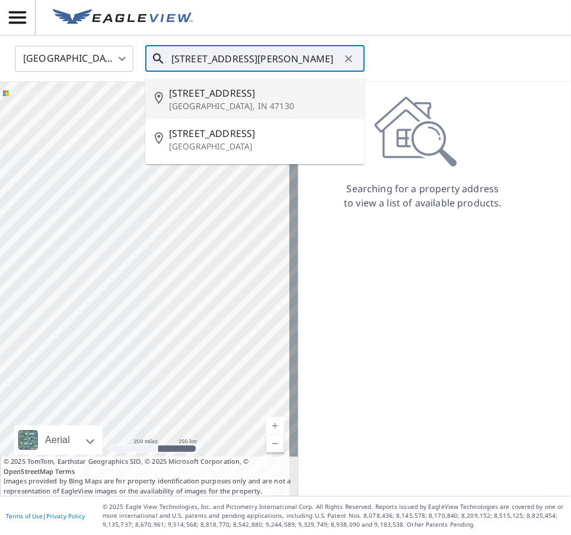
click at [211, 99] on span "[STREET_ADDRESS]" at bounding box center [262, 93] width 186 height 14
type input "[STREET_ADDRESS]"
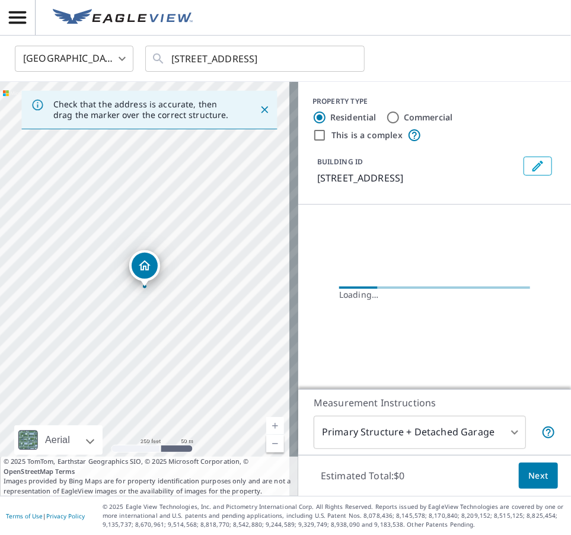
click at [266, 424] on link "Current Level 17, Zoom In" at bounding box center [275, 426] width 18 height 18
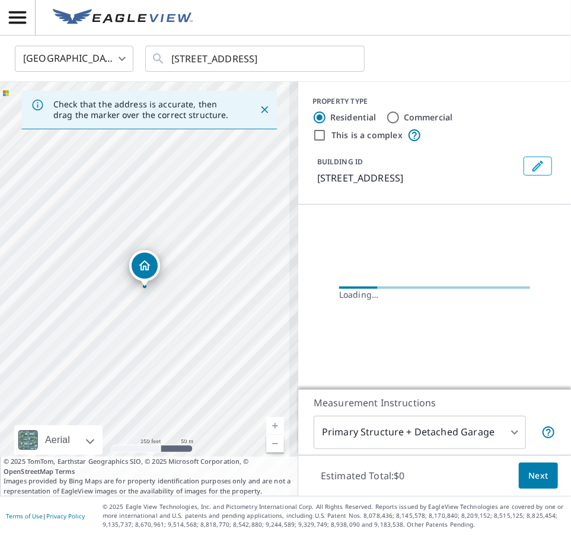
click at [266, 424] on link "Current Level 17, Zoom In" at bounding box center [275, 426] width 18 height 18
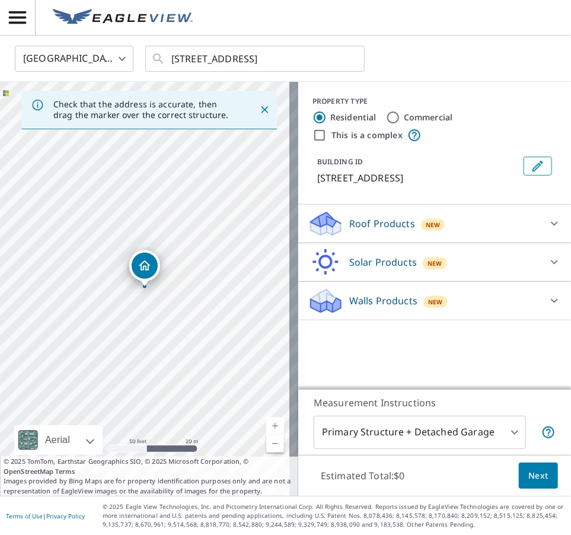
click at [393, 231] on p "Roof Products" at bounding box center [382, 223] width 66 height 14
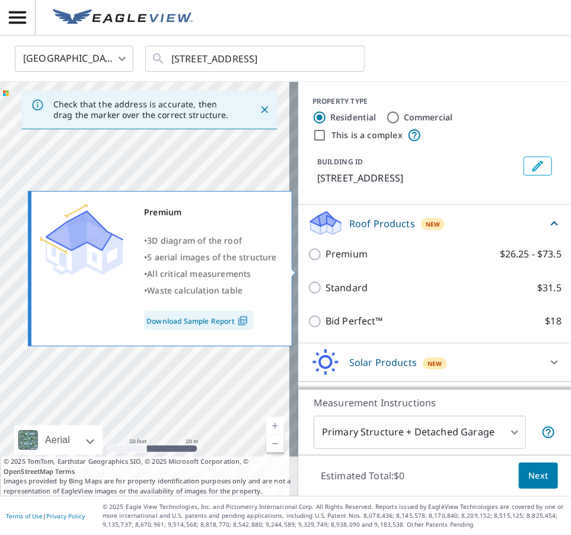
click at [326, 262] on p "Premium" at bounding box center [347, 254] width 42 height 15
click at [318, 262] on input "Premium $26.25 - $73.5" at bounding box center [317, 254] width 18 height 14
checkbox input "true"
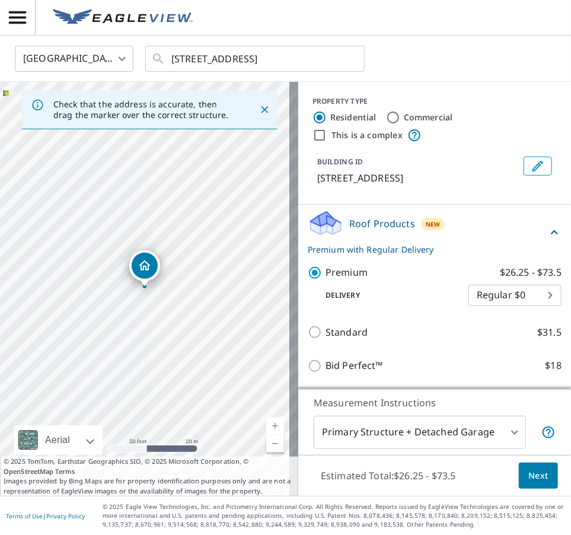
scroll to position [90, 0]
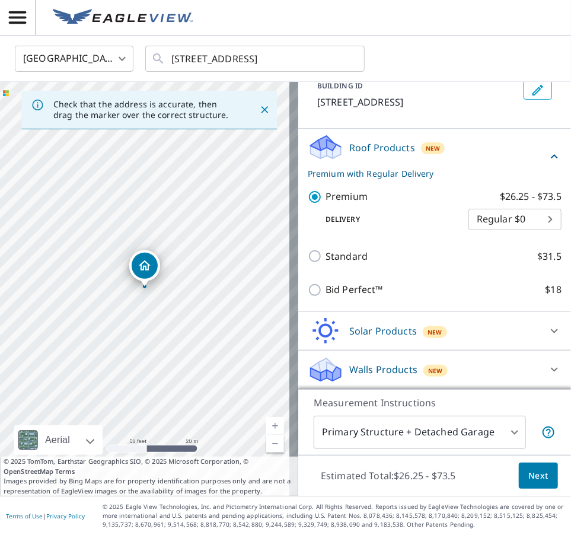
click at [484, 474] on span "Next" at bounding box center [538, 475] width 20 height 15
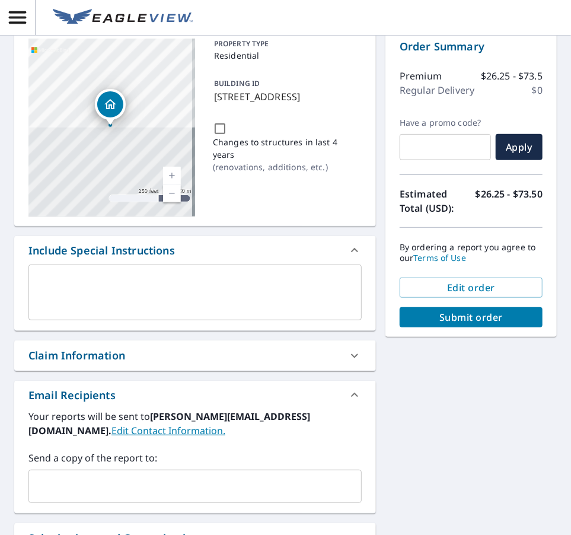
scroll to position [85, 0]
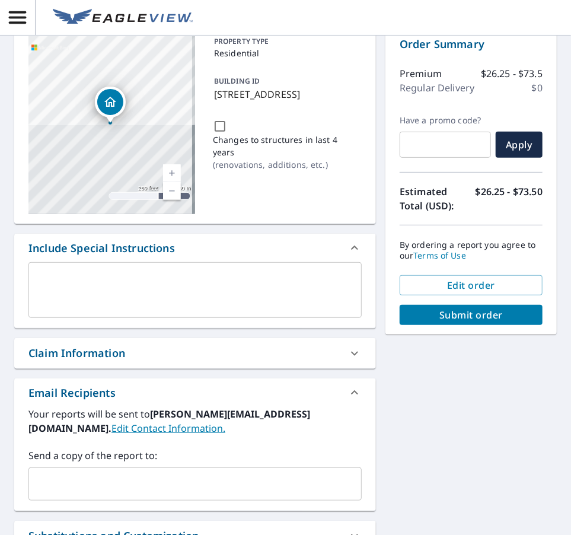
click at [95, 477] on input "text" at bounding box center [186, 484] width 305 height 23
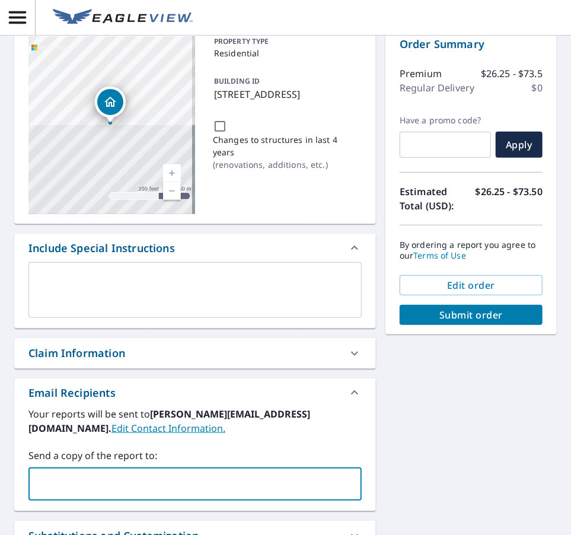
paste input "[EMAIL_ADDRESS][DOMAIN_NAME]"
type input "[EMAIL_ADDRESS][DOMAIN_NAME]"
click at [82, 361] on div "Claim Information" at bounding box center [195, 353] width 362 height 30
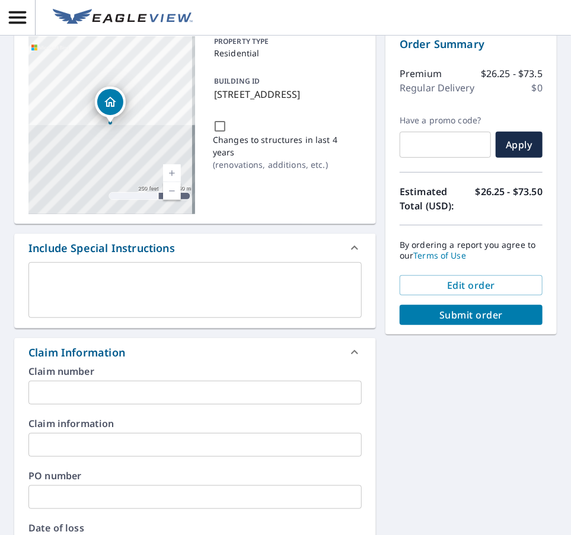
click at [68, 385] on input "text" at bounding box center [194, 393] width 333 height 24
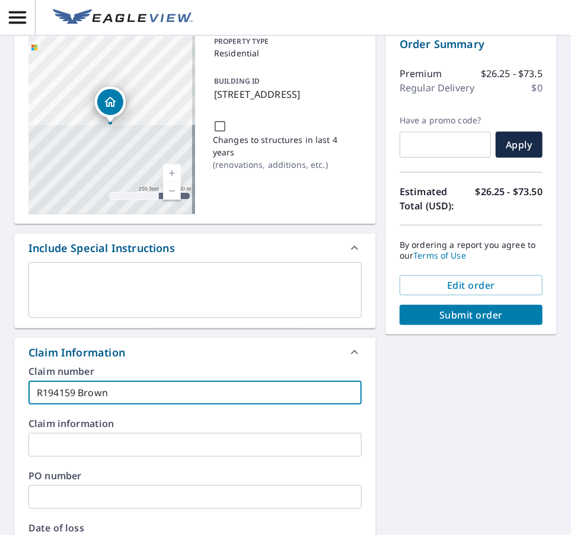
type input "R194159 Brown"
click at [439, 313] on span "Submit order" at bounding box center [471, 314] width 124 height 13
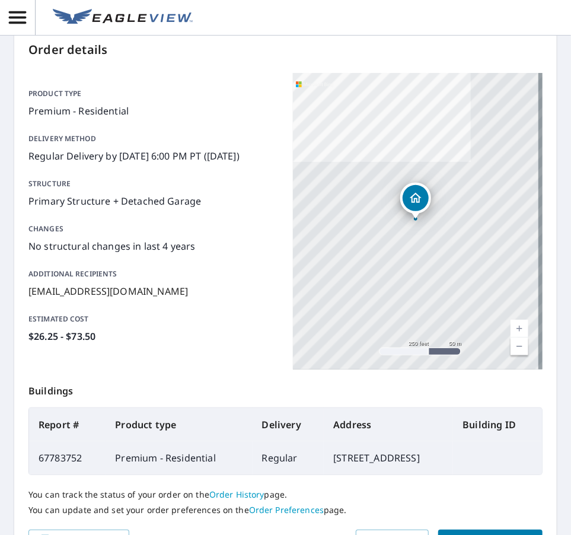
scroll to position [192, 0]
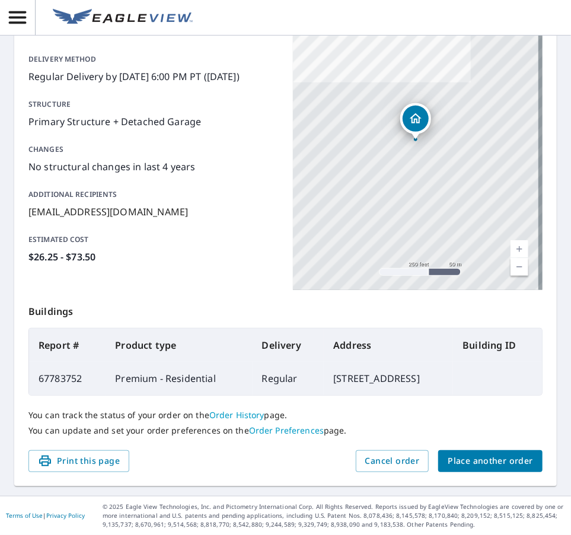
click at [467, 474] on div "Order details Product type Premium - Residential Delivery method Regular Delive…" at bounding box center [285, 216] width 543 height 539
click at [484, 460] on span "Place another order" at bounding box center [490, 461] width 85 height 15
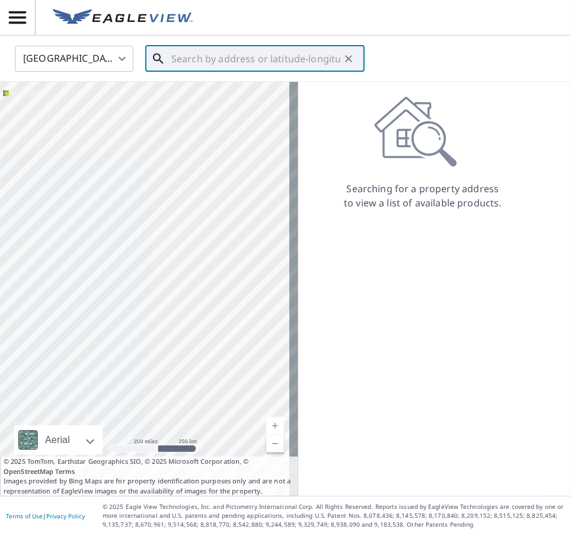
click at [222, 62] on input "text" at bounding box center [255, 58] width 169 height 33
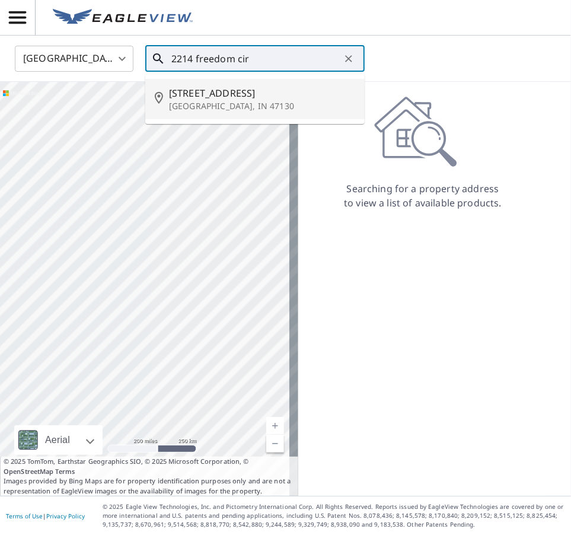
click at [221, 93] on span "[STREET_ADDRESS]" at bounding box center [262, 93] width 186 height 14
type input "[STREET_ADDRESS]"
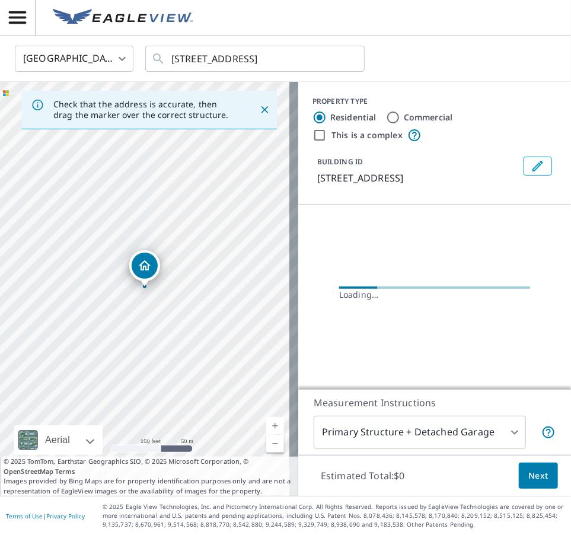
click at [269, 424] on link "Current Level 17, Zoom In" at bounding box center [275, 426] width 18 height 18
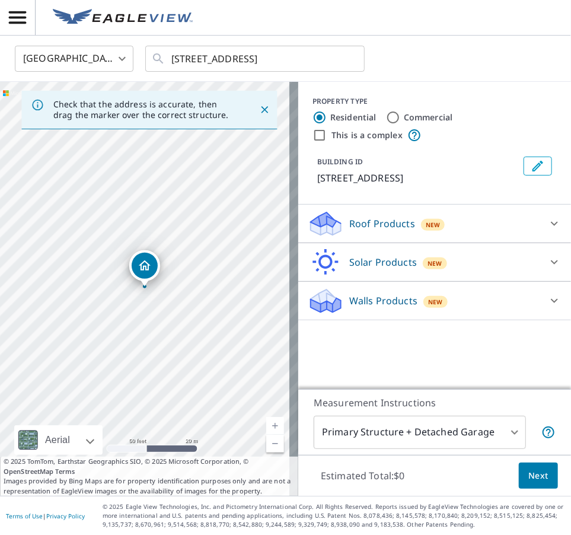
click at [371, 223] on p "Roof Products" at bounding box center [382, 223] width 66 height 14
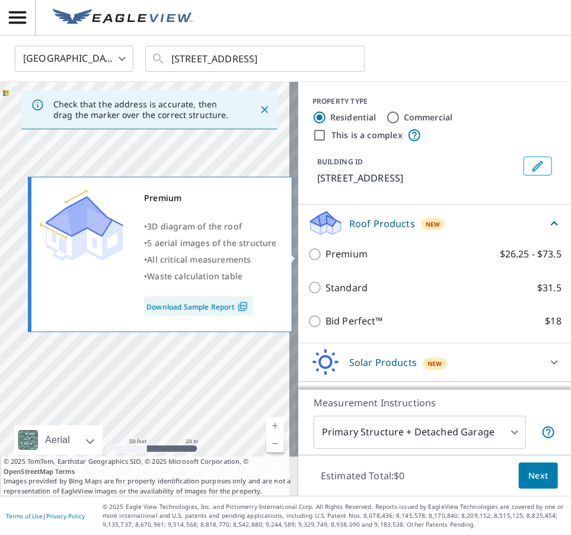
click at [326, 253] on p "Premium" at bounding box center [347, 254] width 42 height 15
click at [317, 253] on input "Premium $26.25 - $73.5" at bounding box center [317, 254] width 18 height 14
checkbox input "true"
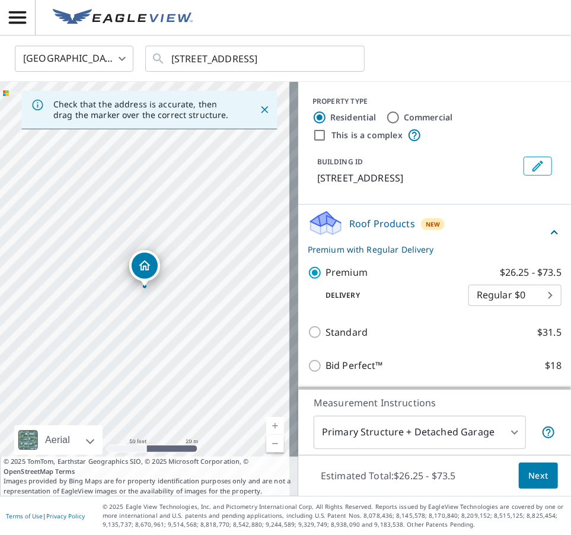
scroll to position [75, 0]
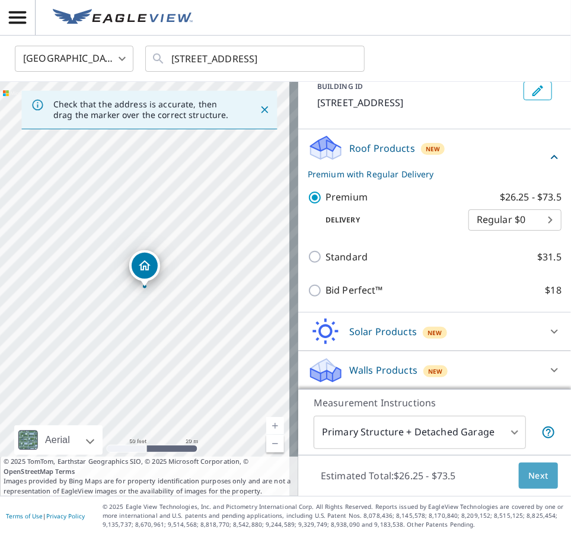
click at [484, 478] on span "Next" at bounding box center [538, 475] width 20 height 15
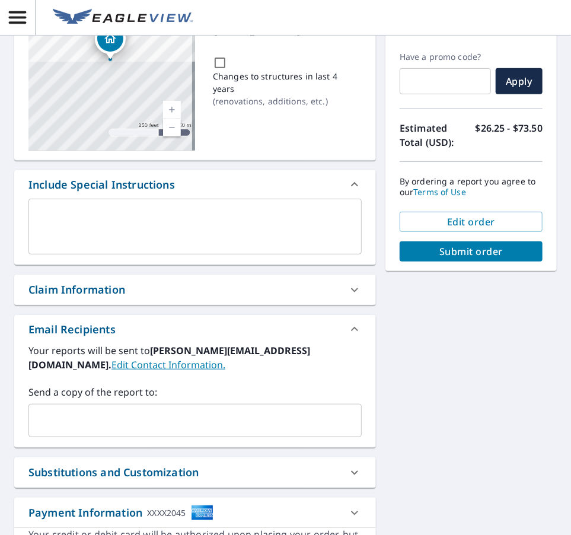
scroll to position [149, 0]
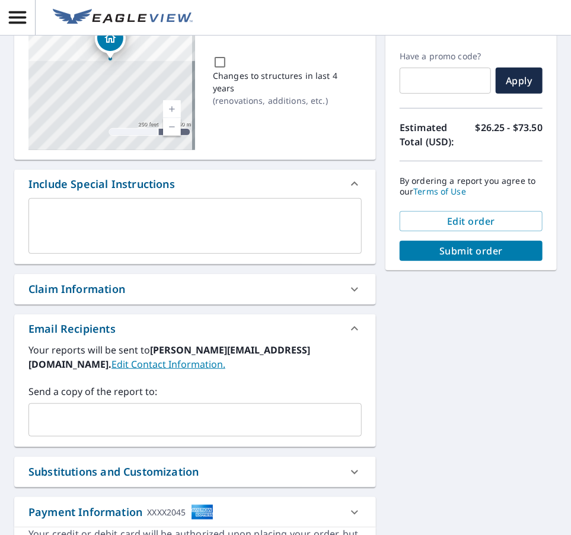
click at [119, 422] on input "text" at bounding box center [186, 420] width 305 height 23
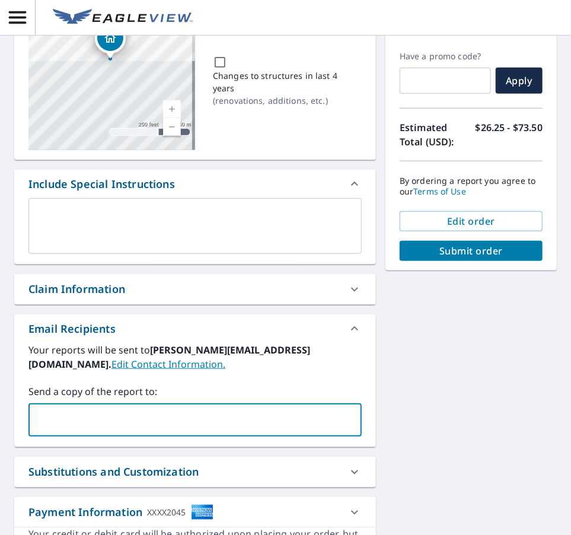
paste input "[EMAIL_ADDRESS][DOMAIN_NAME]"
type input "[EMAIL_ADDRESS][DOMAIN_NAME]"
click at [84, 289] on div "Claim Information" at bounding box center [76, 289] width 97 height 16
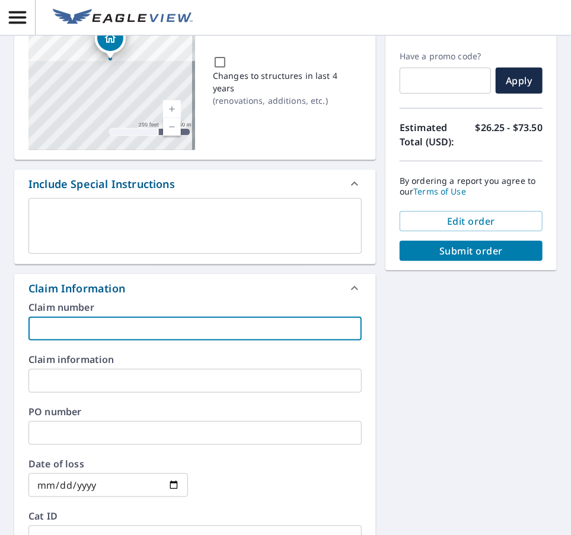
click at [74, 329] on input "text" at bounding box center [194, 329] width 333 height 24
type input "R194145 [PERSON_NAME]"
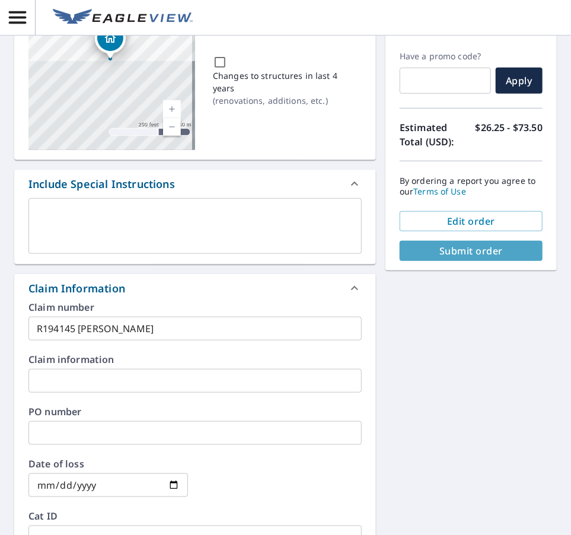
click at [484, 245] on span "Submit order" at bounding box center [471, 250] width 124 height 13
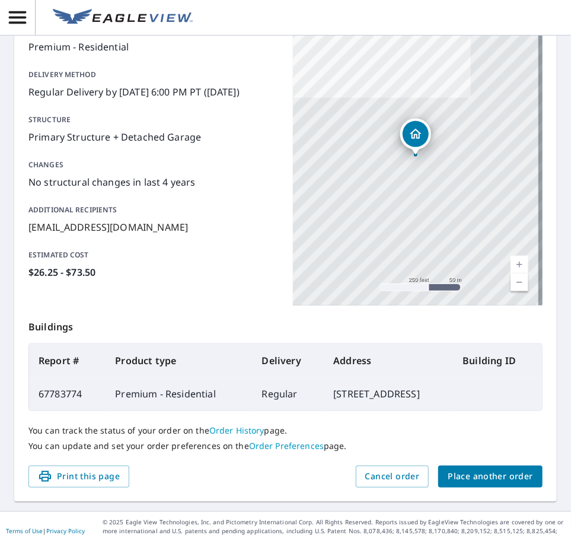
click at [484, 484] on span "Place another order" at bounding box center [490, 476] width 85 height 15
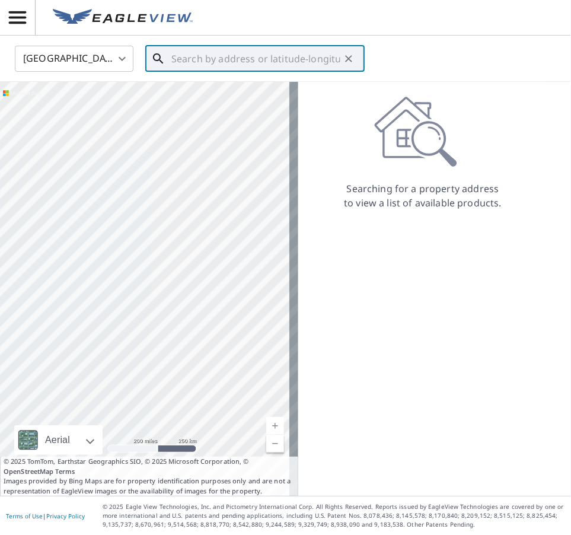
click at [197, 58] on input "text" at bounding box center [255, 58] width 169 height 33
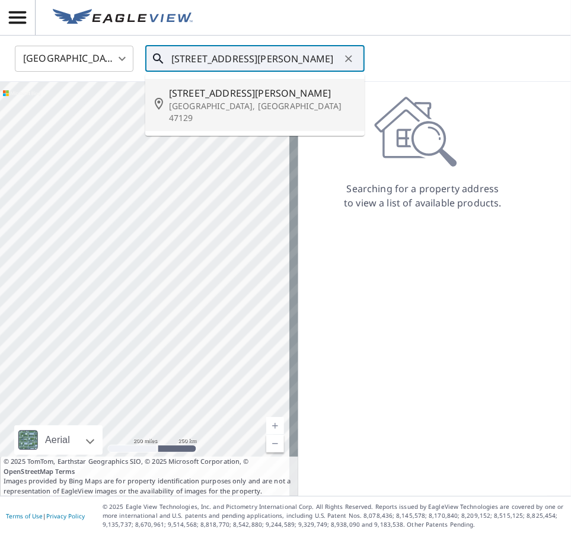
click at [214, 93] on span "[STREET_ADDRESS][PERSON_NAME]" at bounding box center [262, 93] width 186 height 14
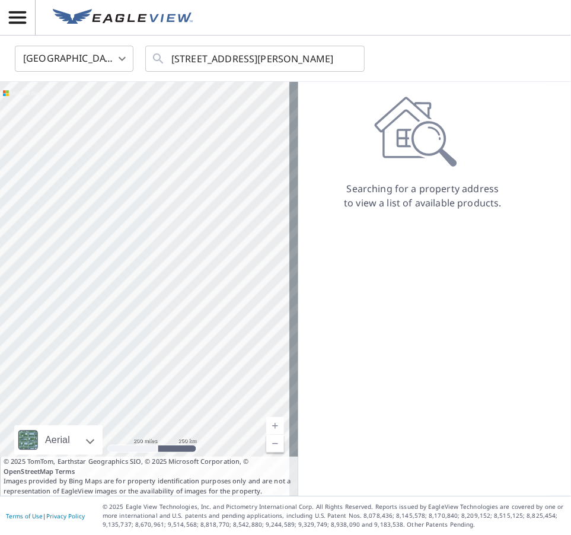
type input "[STREET_ADDRESS][PERSON_NAME]"
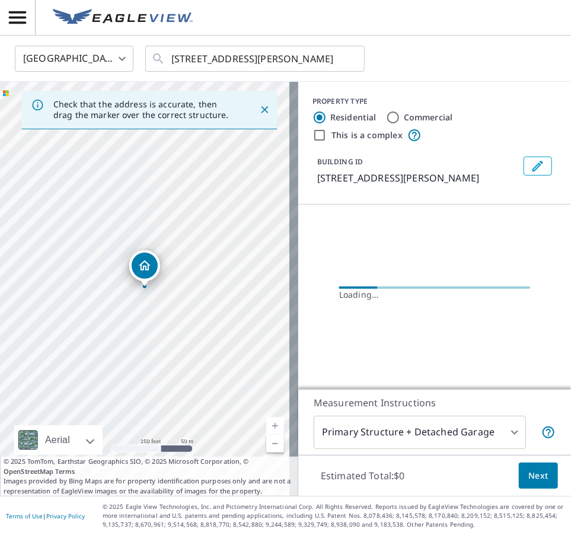
click at [267, 422] on link "Current Level 17, Zoom In" at bounding box center [275, 426] width 18 height 18
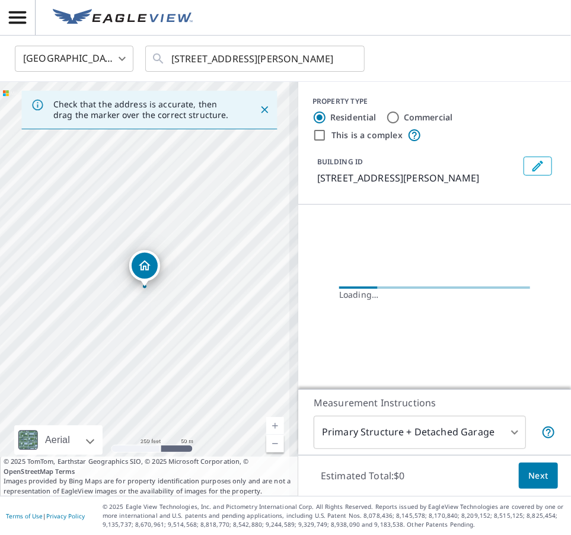
click at [267, 422] on link "Current Level 17, Zoom In" at bounding box center [275, 426] width 18 height 18
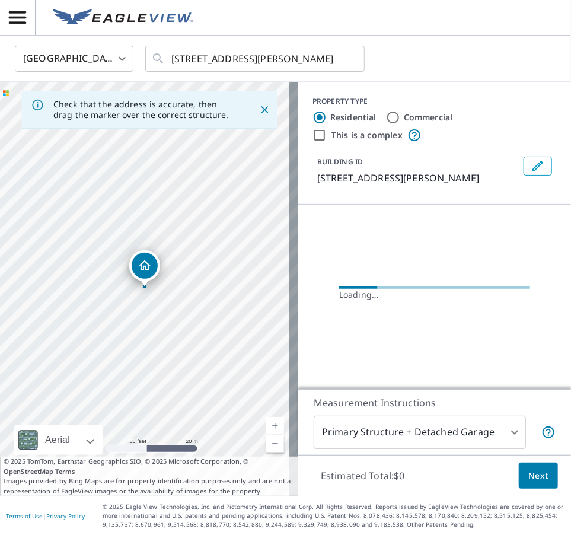
click at [267, 422] on link "Current Level 19, Zoom In" at bounding box center [275, 426] width 18 height 18
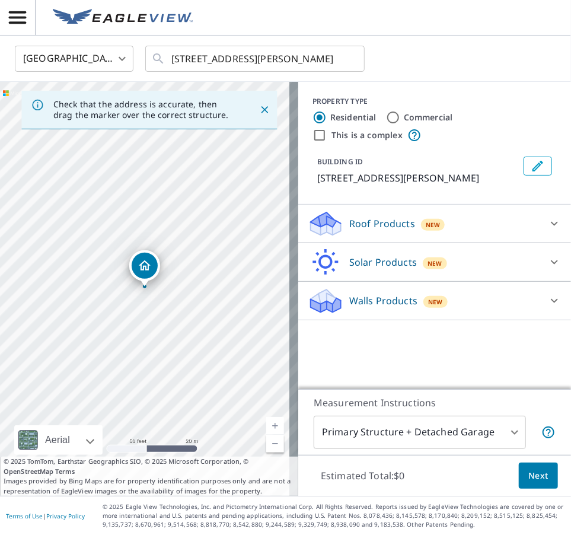
click at [267, 422] on link "Current Level 19, Zoom In" at bounding box center [275, 426] width 18 height 18
click at [378, 216] on p "Roof Products" at bounding box center [382, 223] width 66 height 14
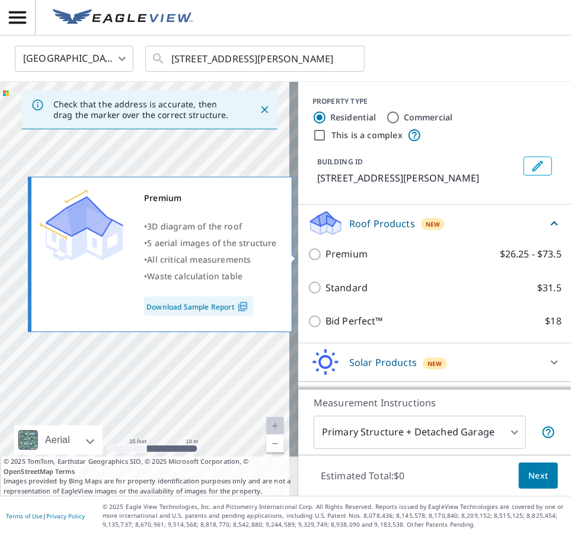
click at [326, 252] on p "Premium" at bounding box center [347, 254] width 42 height 15
click at [326, 252] on input "Premium $26.25 - $73.5" at bounding box center [317, 254] width 18 height 14
checkbox input "true"
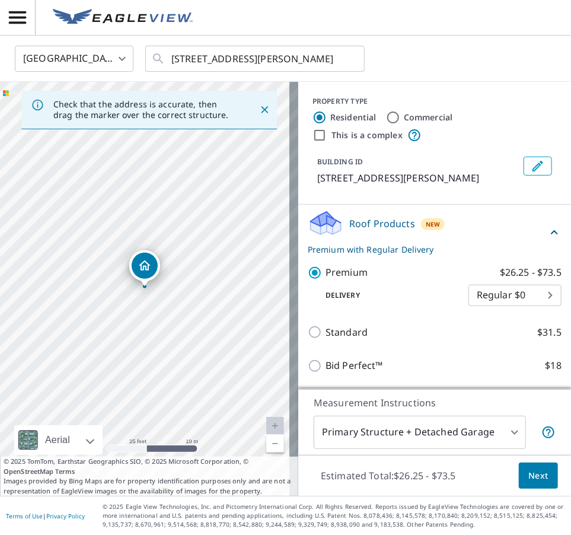
scroll to position [75, 0]
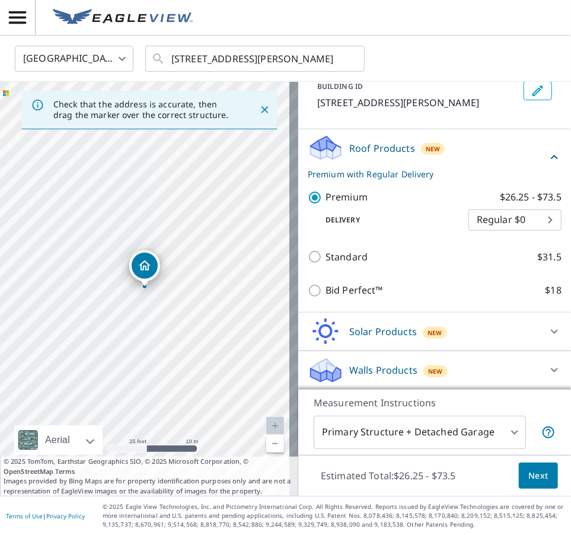
click at [484, 466] on button "Next" at bounding box center [538, 476] width 39 height 27
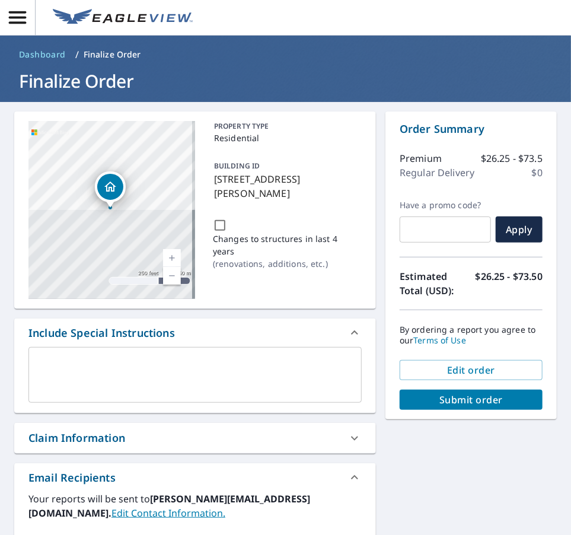
click at [180, 442] on div "Claim Information" at bounding box center [184, 438] width 312 height 16
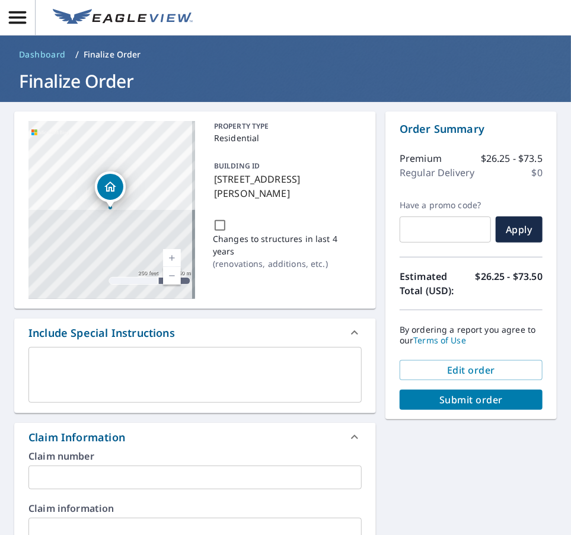
click at [111, 474] on input "text" at bounding box center [194, 478] width 333 height 24
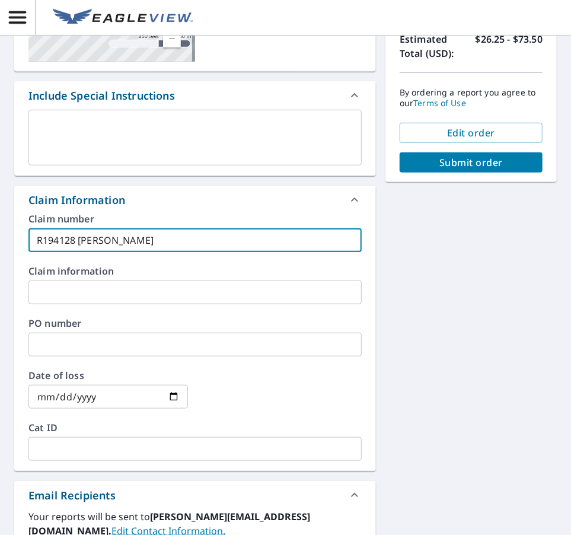
type input "R194128 [PERSON_NAME]"
click at [79, 449] on input "text" at bounding box center [194, 449] width 333 height 24
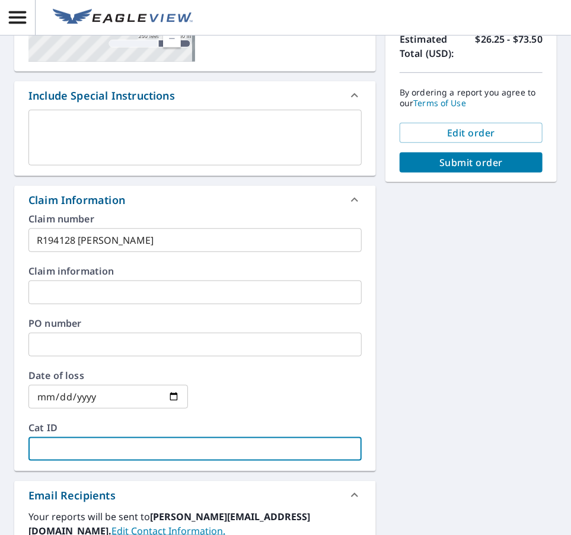
scroll to position [365, 0]
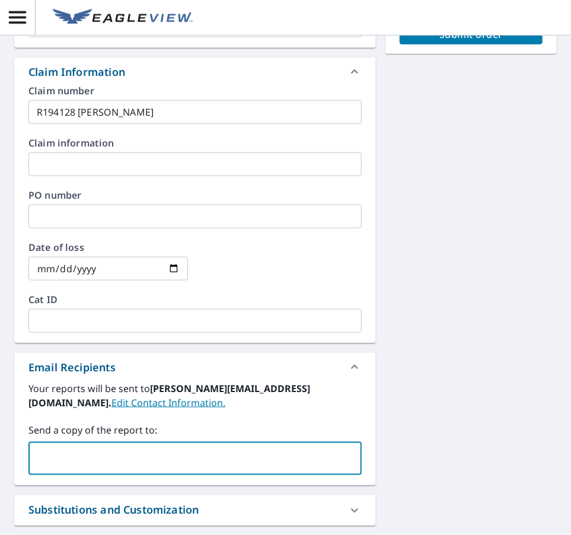
click at [71, 451] on input "text" at bounding box center [186, 458] width 305 height 23
paste input "[EMAIL_ADDRESS][DOMAIN_NAME]"
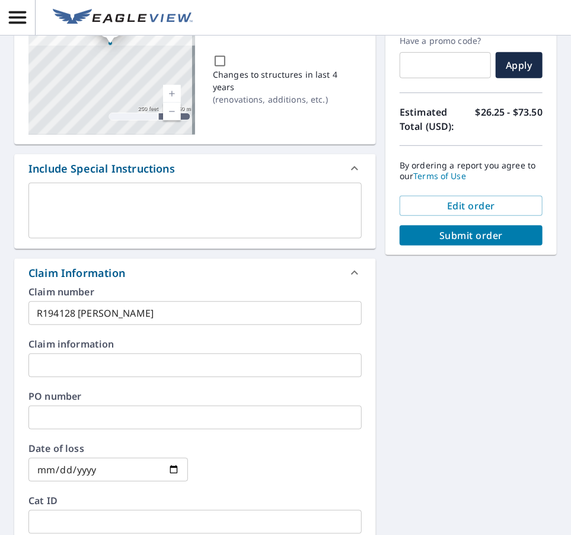
scroll to position [164, 0]
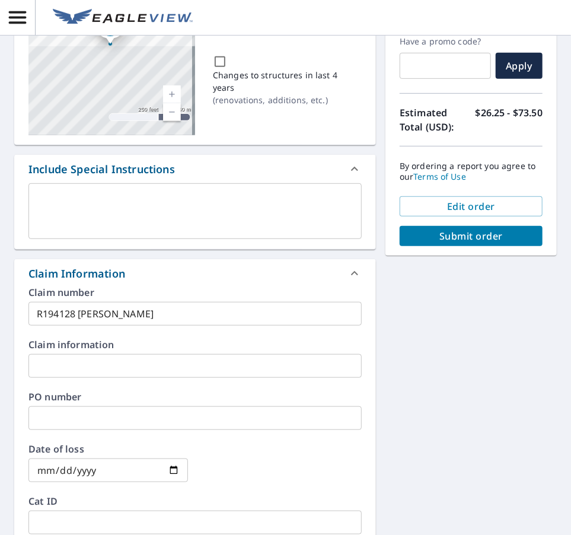
type input "[EMAIL_ADDRESS][DOMAIN_NAME]"
click at [452, 235] on span "Submit order" at bounding box center [471, 235] width 124 height 13
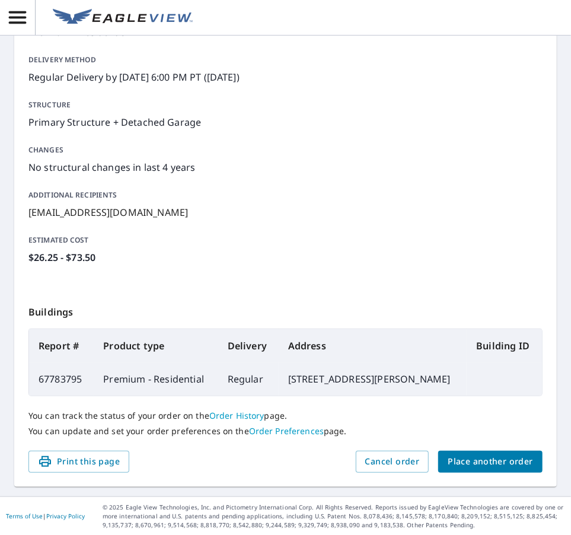
scroll to position [163, 0]
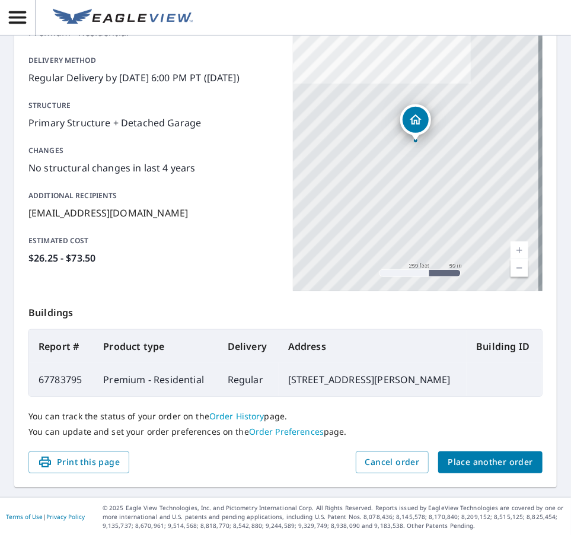
click at [477, 455] on span "Place another order" at bounding box center [490, 462] width 85 height 15
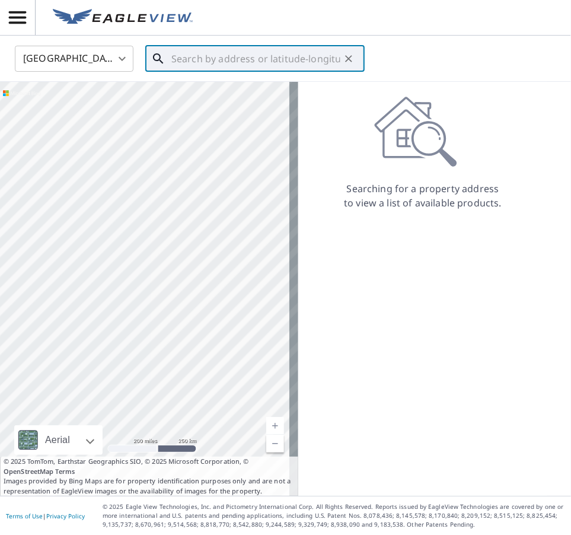
click at [228, 59] on input "text" at bounding box center [255, 58] width 169 height 33
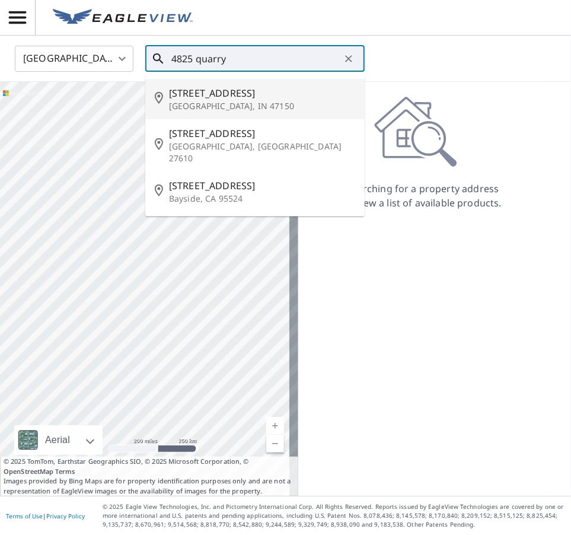
click at [234, 90] on span "[STREET_ADDRESS]" at bounding box center [262, 93] width 186 height 14
type input "[STREET_ADDRESS]"
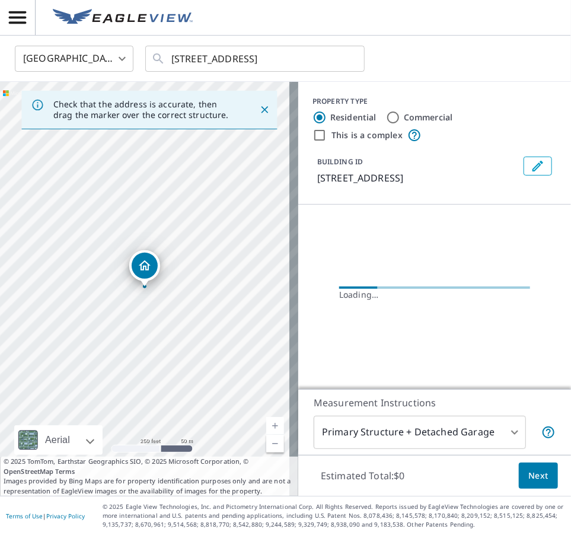
click at [270, 421] on link "Current Level 17, Zoom In" at bounding box center [275, 426] width 18 height 18
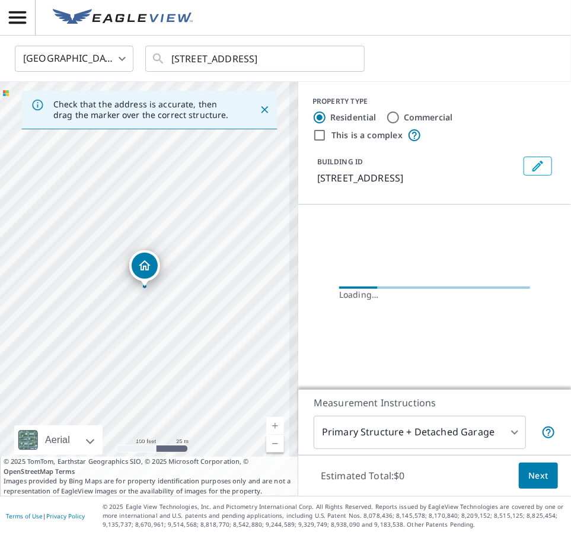
click at [270, 421] on link "Current Level 18, Zoom In" at bounding box center [275, 426] width 18 height 18
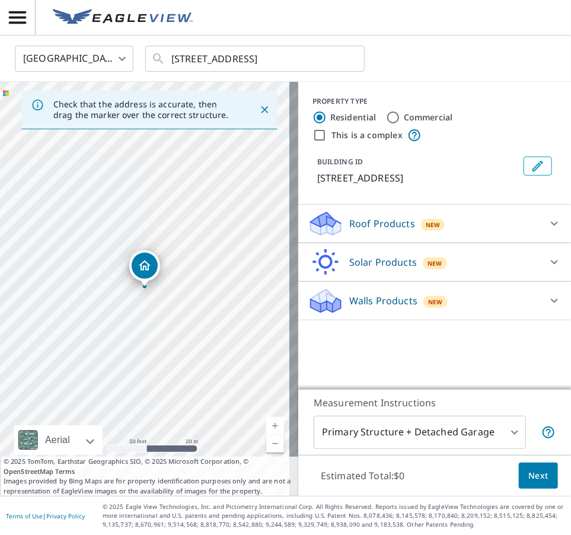
click at [393, 225] on p "Roof Products" at bounding box center [382, 223] width 66 height 14
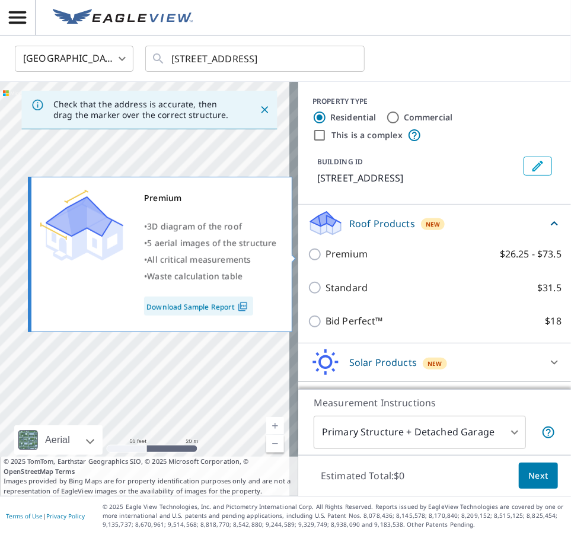
click at [308, 254] on input "Premium $26.25 - $73.5" at bounding box center [317, 254] width 18 height 14
checkbox input "true"
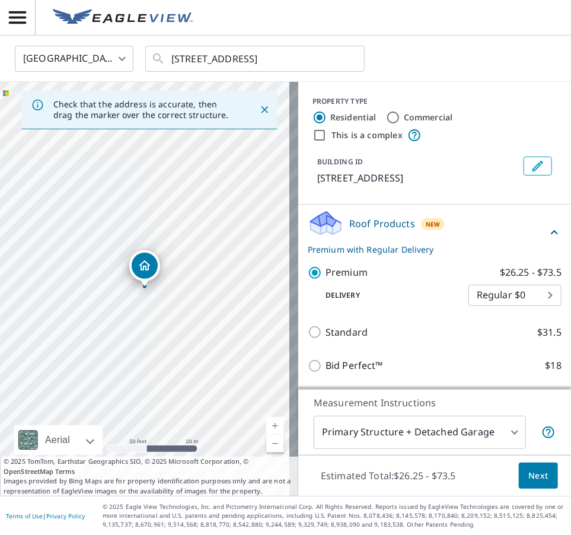
scroll to position [75, 0]
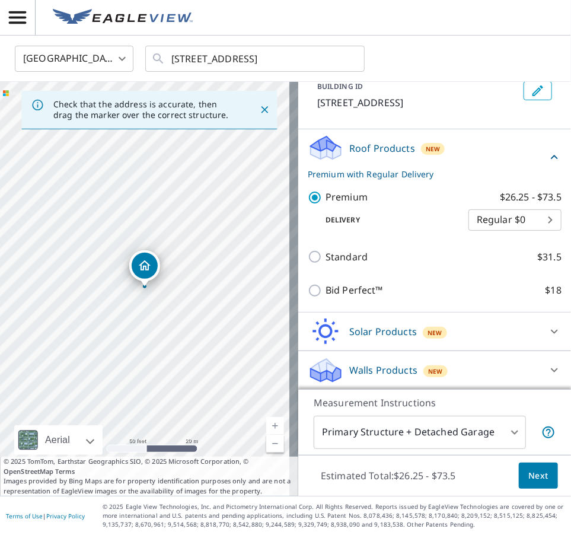
click at [484, 473] on span "Next" at bounding box center [538, 475] width 20 height 15
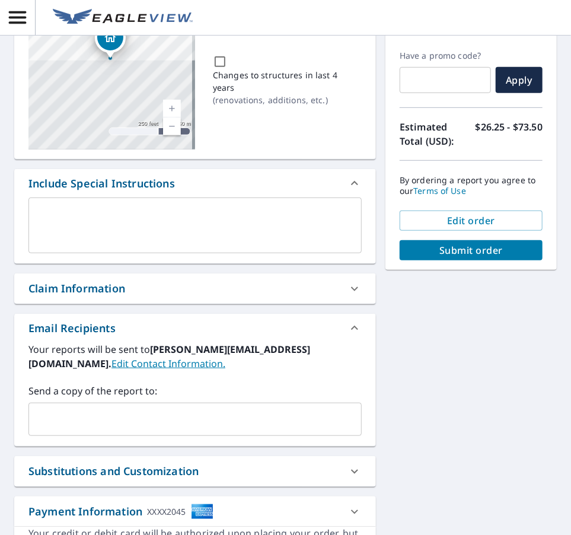
scroll to position [151, 0]
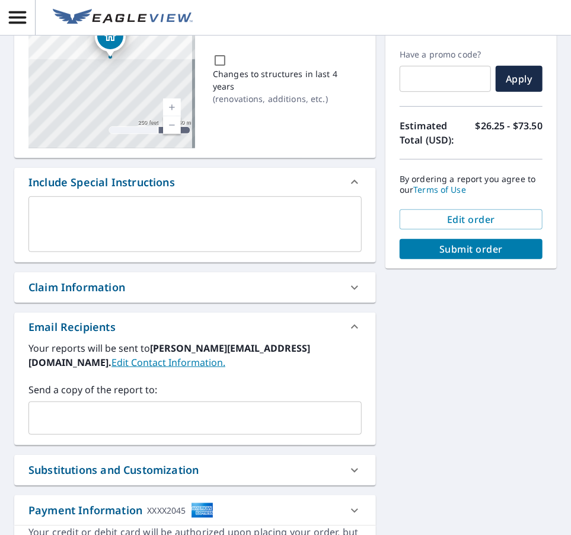
click at [90, 425] on input "text" at bounding box center [186, 418] width 305 height 23
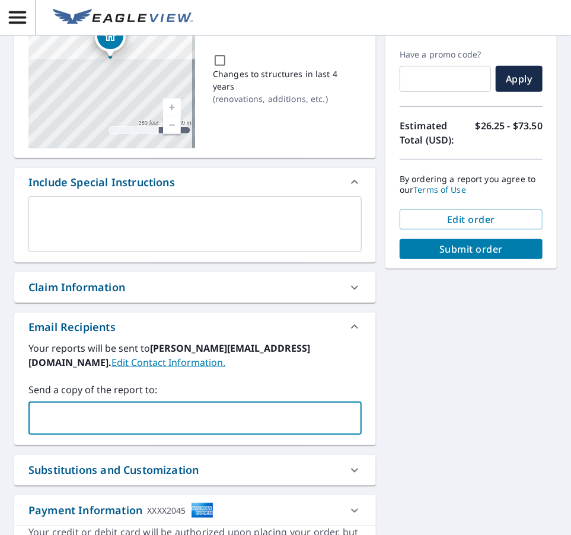
paste input "[EMAIL_ADDRESS][DOMAIN_NAME]"
type input "[EMAIL_ADDRESS][DOMAIN_NAME]"
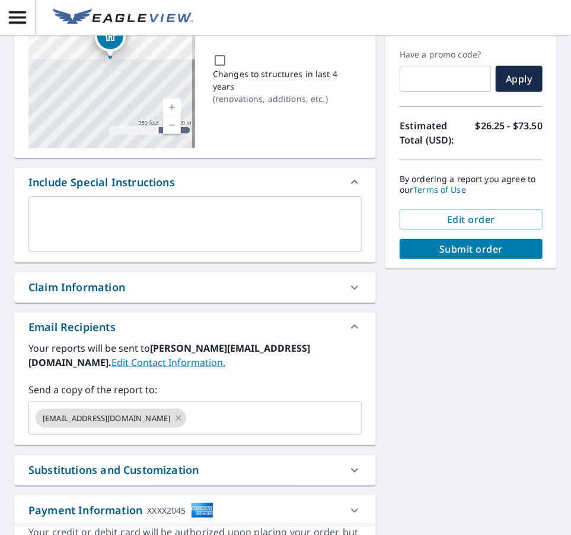
click at [94, 283] on div "Claim Information" at bounding box center [76, 287] width 97 height 16
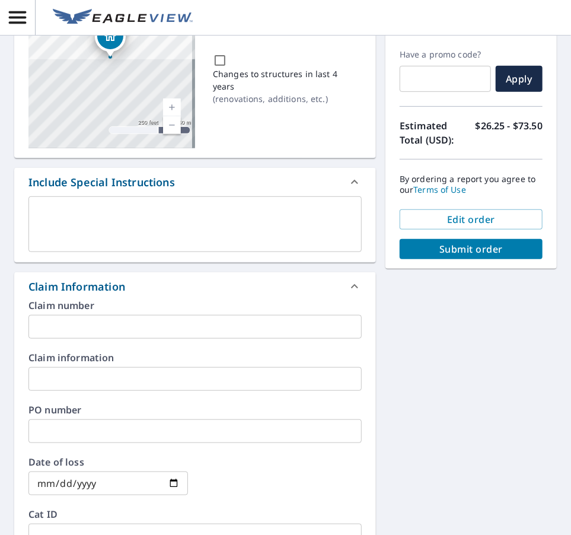
click at [72, 315] on input "text" at bounding box center [194, 327] width 333 height 24
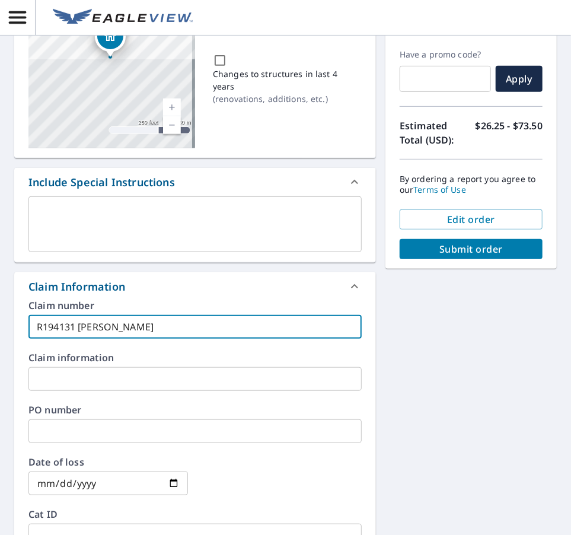
type input "R194131 [PERSON_NAME]"
click at [449, 254] on button "Submit order" at bounding box center [471, 249] width 143 height 20
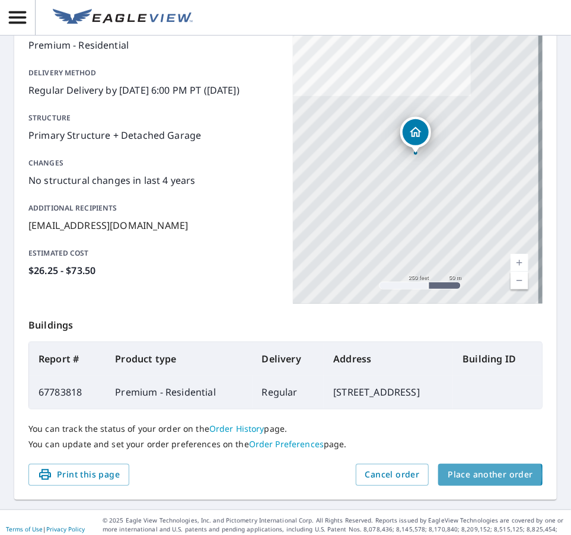
click at [472, 474] on span "Place another order" at bounding box center [490, 474] width 85 height 15
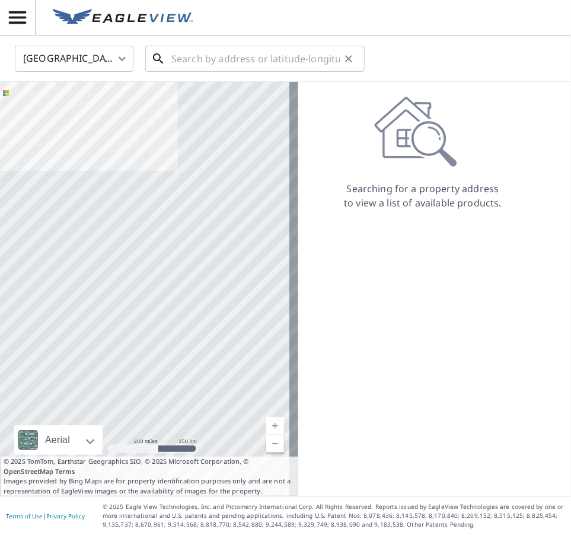
click at [260, 58] on input "text" at bounding box center [255, 58] width 169 height 33
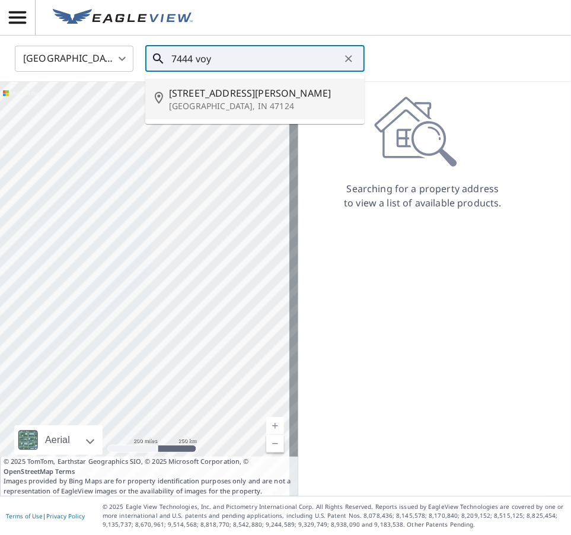
click at [224, 109] on p "[GEOGRAPHIC_DATA], IN 47124" at bounding box center [262, 106] width 186 height 12
type input "[STREET_ADDRESS][PERSON_NAME]"
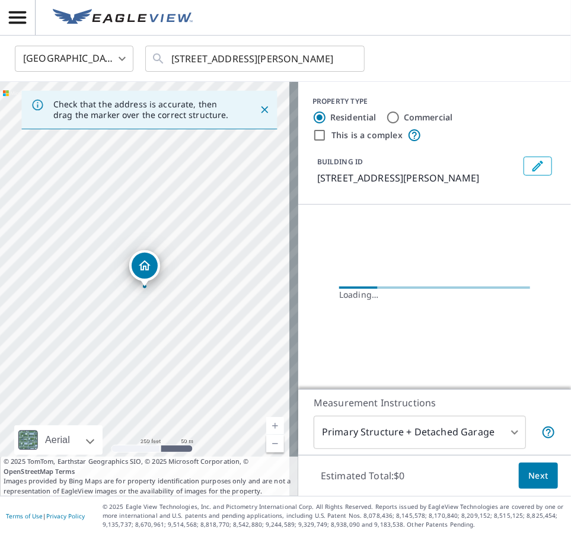
click at [267, 422] on link "Current Level 17, Zoom In" at bounding box center [275, 426] width 18 height 18
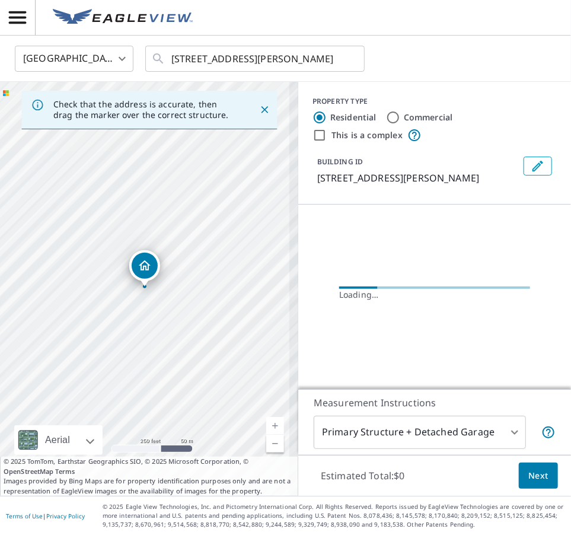
click at [267, 422] on link "Current Level 17, Zoom In" at bounding box center [275, 426] width 18 height 18
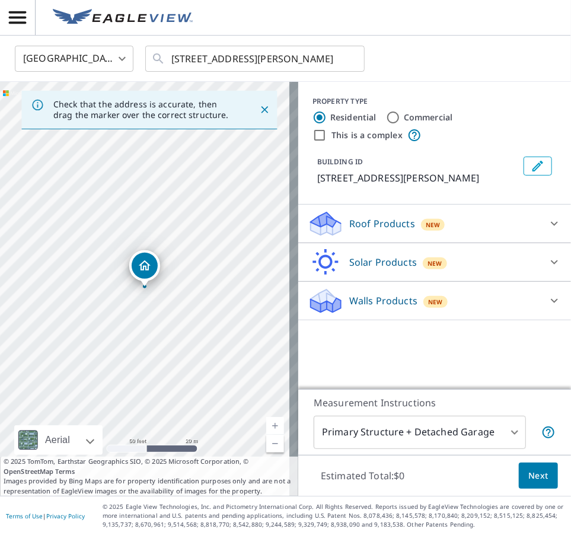
click at [466, 225] on div "Roof Products New" at bounding box center [424, 224] width 232 height 28
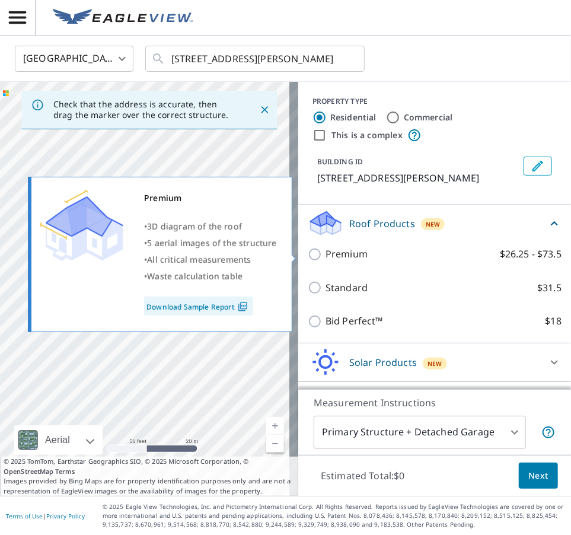
click at [334, 251] on p "Premium" at bounding box center [347, 254] width 42 height 15
click at [326, 251] on input "Premium $26.25 - $73.5" at bounding box center [317, 254] width 18 height 14
checkbox input "true"
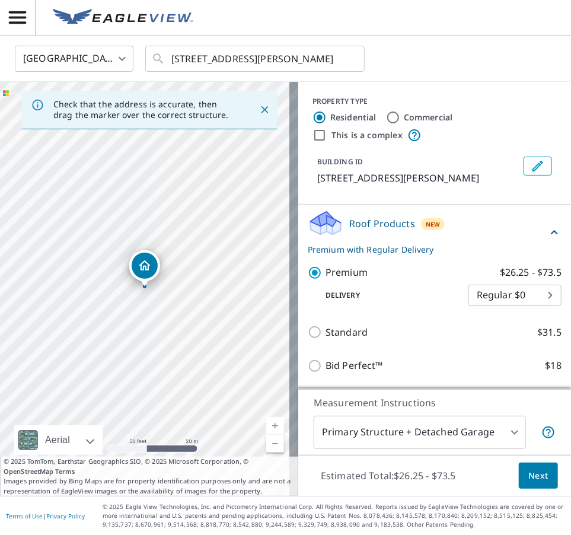
click at [484, 494] on div "Estimated Total: $26.25 - $73.5 Next" at bounding box center [434, 476] width 273 height 42
click at [484, 477] on span "Next" at bounding box center [538, 475] width 20 height 15
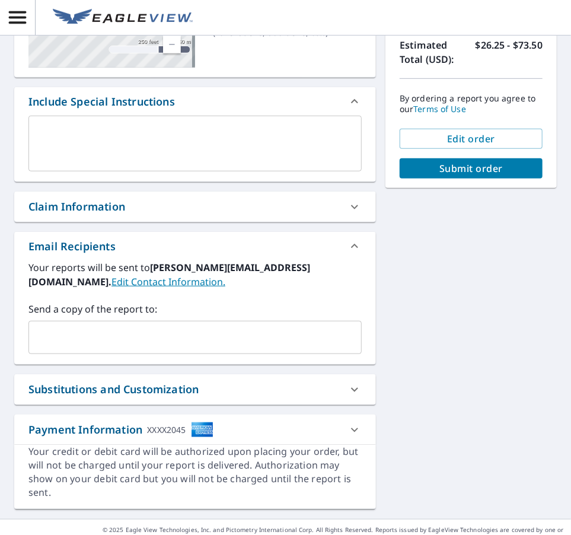
scroll to position [241, 0]
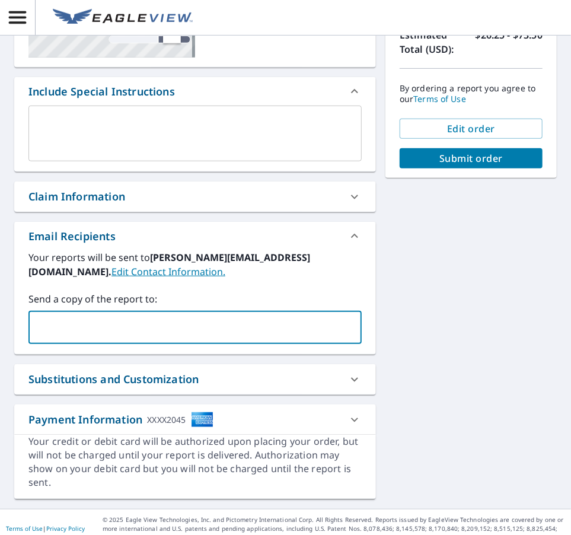
click at [71, 327] on input "text" at bounding box center [186, 327] width 305 height 23
paste input "[EMAIL_ADDRESS][DOMAIN_NAME]"
type input "[EMAIL_ADDRESS][DOMAIN_NAME]"
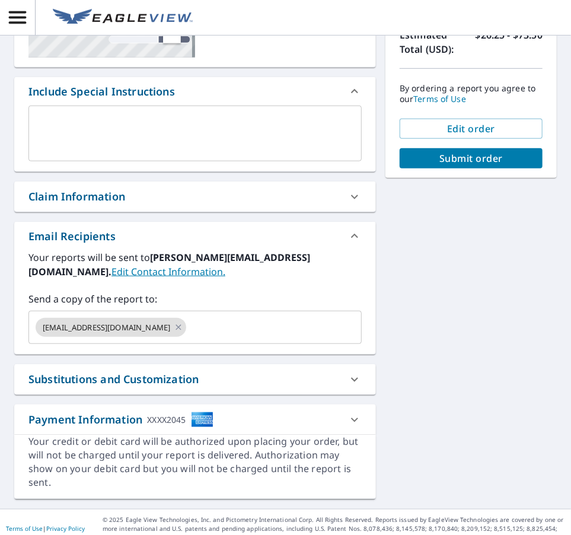
click at [99, 203] on div "Claim Information" at bounding box center [76, 197] width 97 height 16
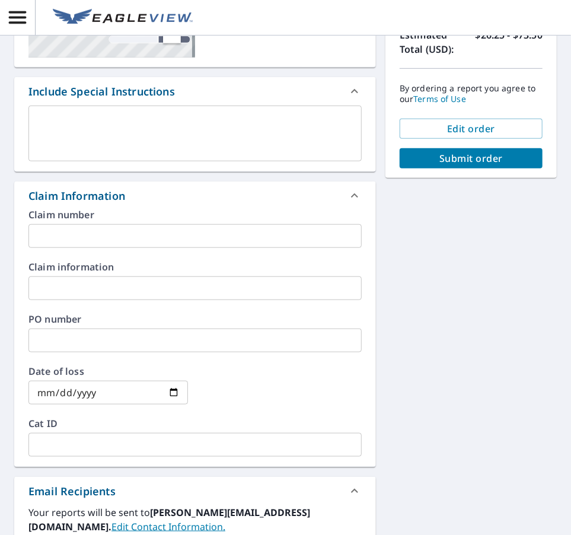
click at [89, 229] on input "text" at bounding box center [194, 236] width 333 height 24
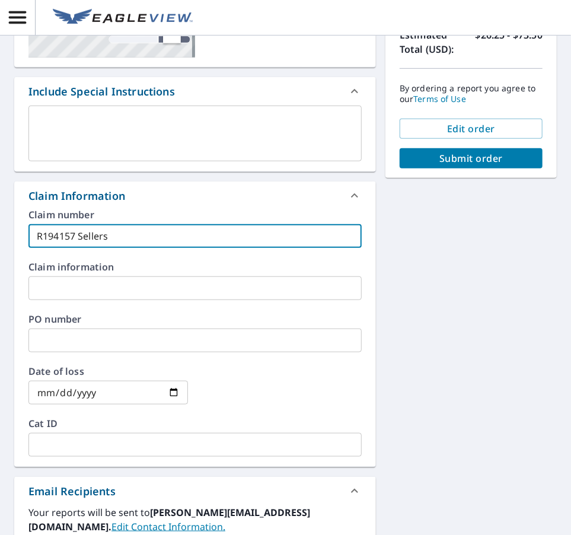
type input "R194157 Sellers"
click at [472, 152] on span "Submit order" at bounding box center [471, 158] width 124 height 13
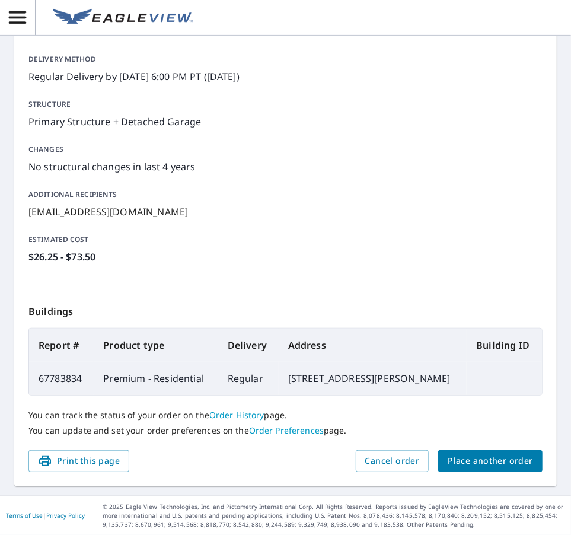
scroll to position [163, 0]
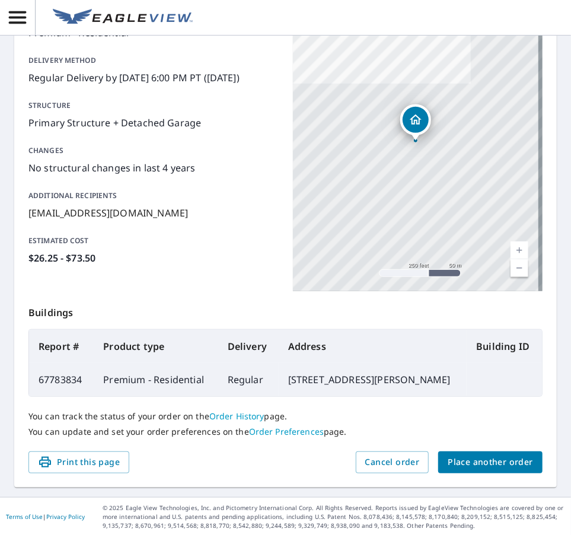
click at [464, 456] on span "Place another order" at bounding box center [490, 462] width 85 height 15
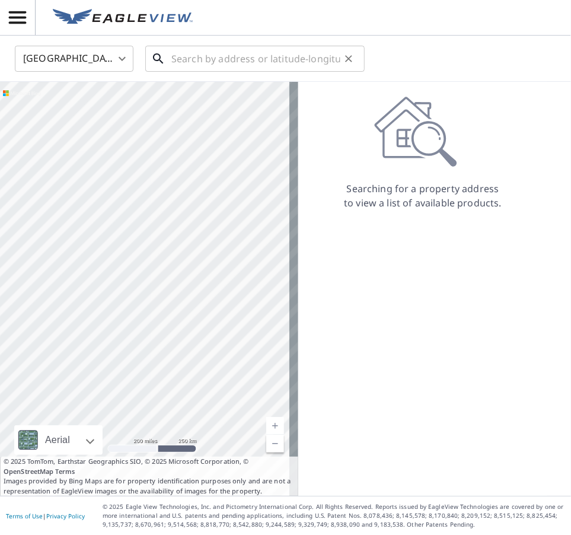
click at [184, 58] on input "text" at bounding box center [255, 58] width 169 height 33
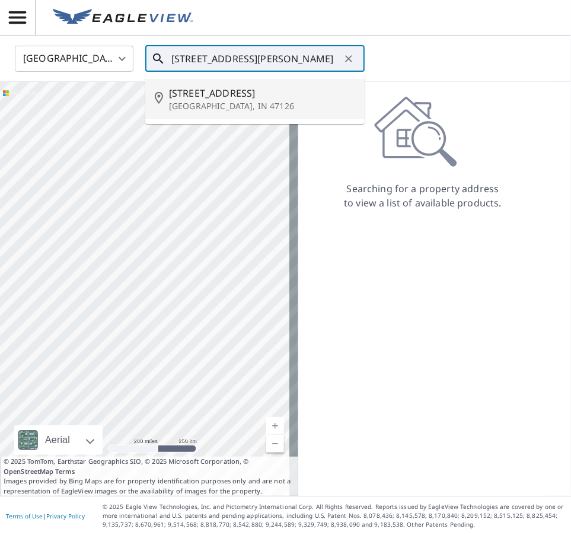
click at [227, 94] on span "[STREET_ADDRESS]" at bounding box center [262, 93] width 186 height 14
type input "[STREET_ADDRESS]"
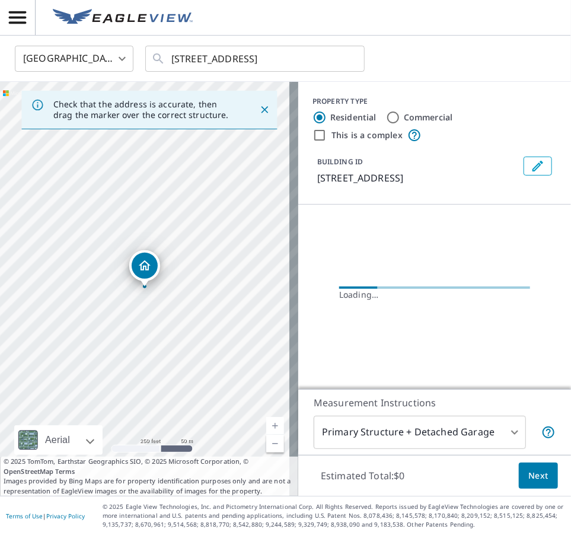
click at [267, 423] on link "Current Level 17, Zoom In" at bounding box center [275, 426] width 18 height 18
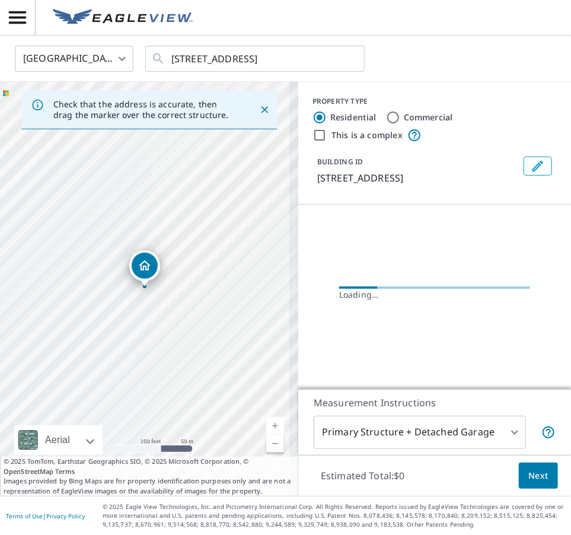
click at [267, 423] on link "Current Level 17, Zoom In" at bounding box center [275, 426] width 18 height 18
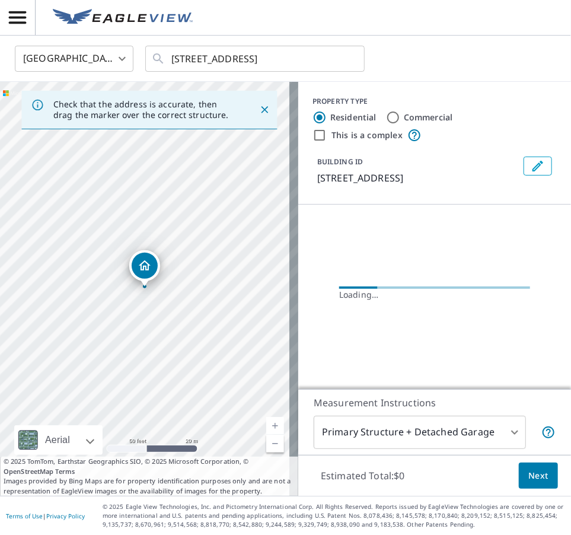
click at [267, 423] on link "Current Level 19, Zoom In" at bounding box center [275, 426] width 18 height 18
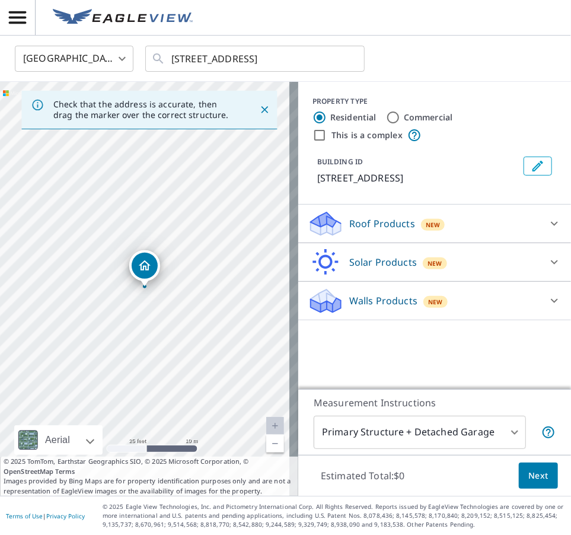
click at [377, 231] on p "Roof Products" at bounding box center [382, 223] width 66 height 14
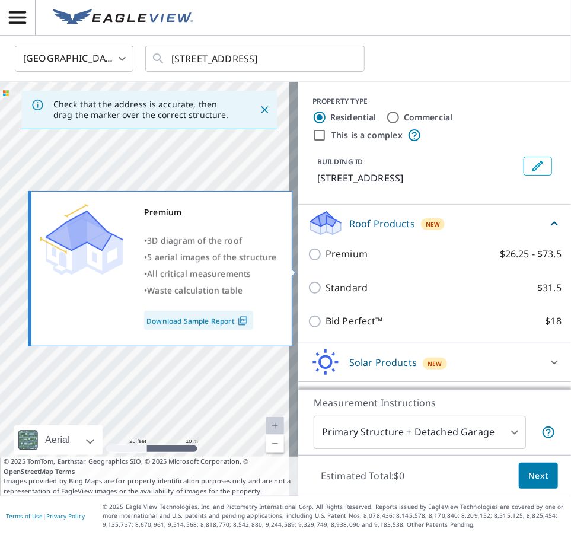
click at [308, 262] on input "Premium $26.25 - $73.5" at bounding box center [317, 254] width 18 height 14
checkbox input "true"
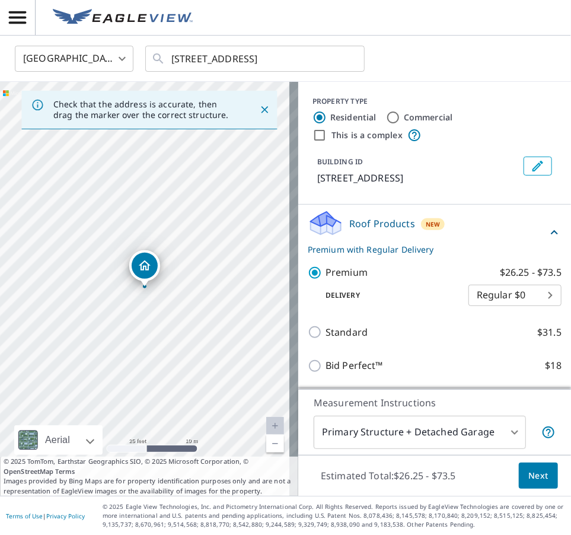
click at [484, 476] on span "Next" at bounding box center [538, 475] width 20 height 15
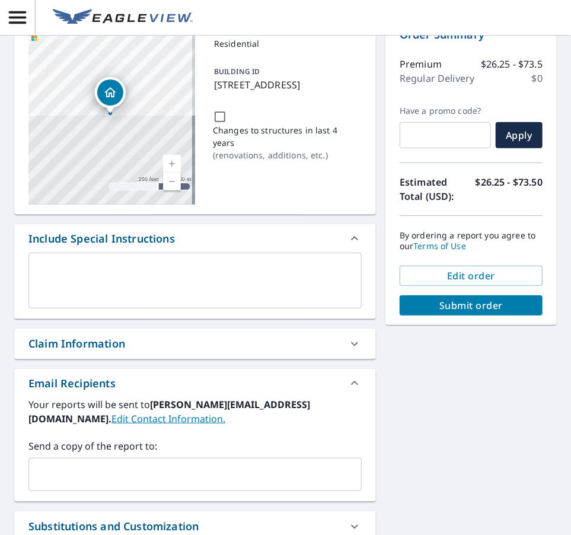
scroll to position [95, 0]
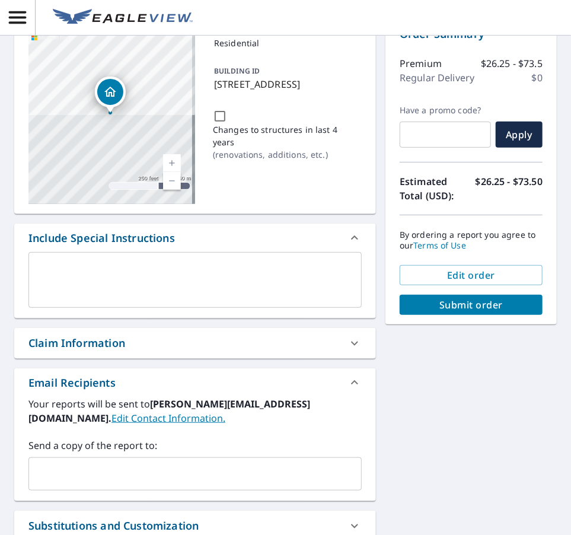
click at [105, 470] on input "text" at bounding box center [186, 474] width 305 height 23
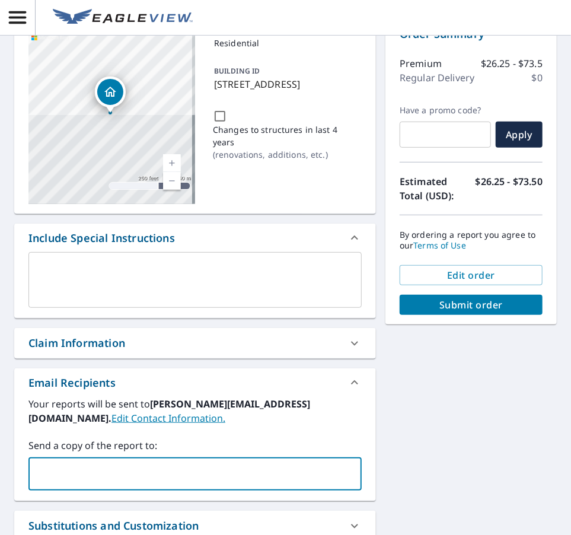
paste input "[EMAIL_ADDRESS][DOMAIN_NAME]"
type input "[EMAIL_ADDRESS][DOMAIN_NAME]"
click at [117, 348] on div "Claim Information" at bounding box center [76, 343] width 97 height 16
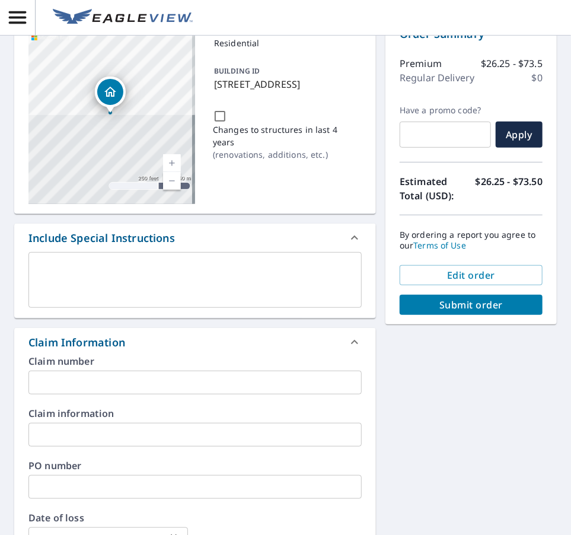
click at [91, 376] on input "text" at bounding box center [194, 383] width 333 height 24
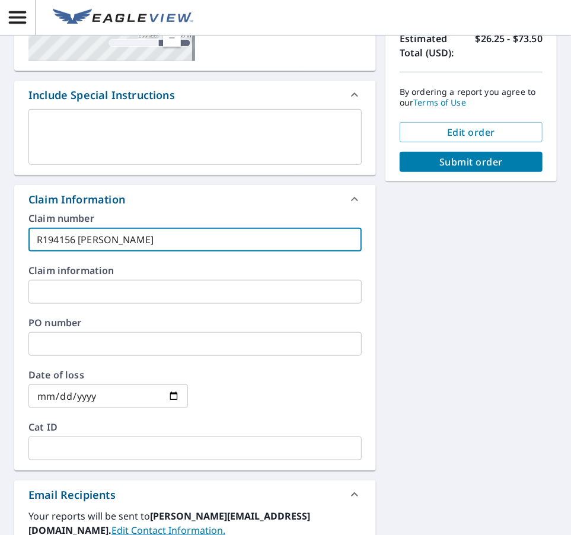
scroll to position [237, 0]
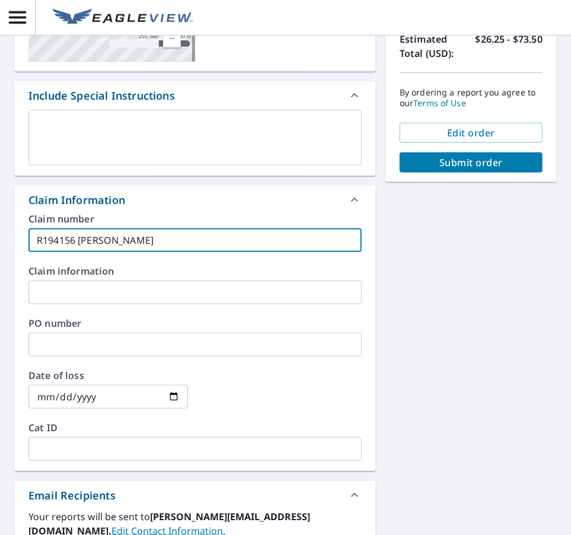
type input "R194156 [PERSON_NAME]"
click at [461, 156] on span "Submit order" at bounding box center [471, 162] width 124 height 13
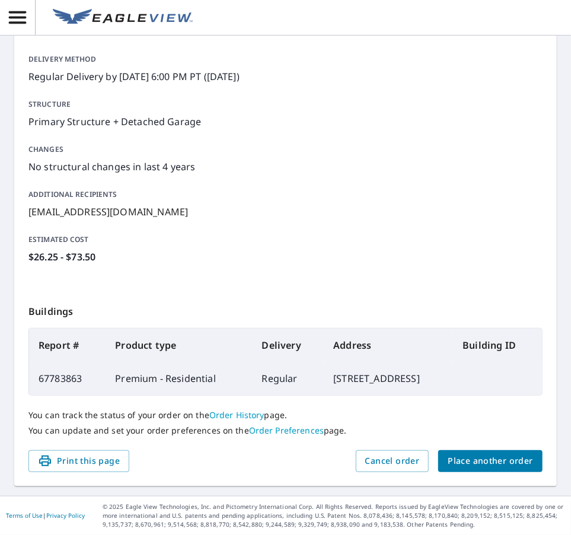
scroll to position [192, 0]
